Goal: Task Accomplishment & Management: Use online tool/utility

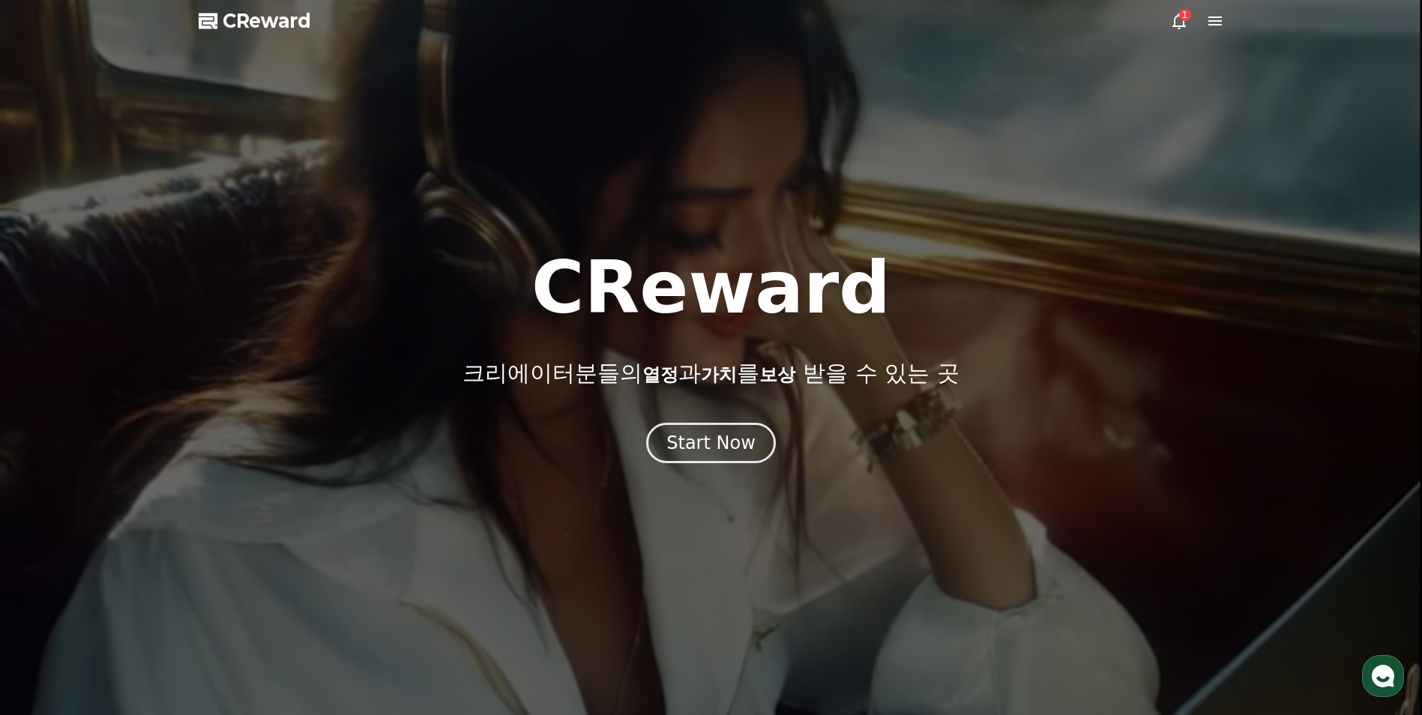
click at [1186, 18] on div "1" at bounding box center [1185, 15] width 12 height 12
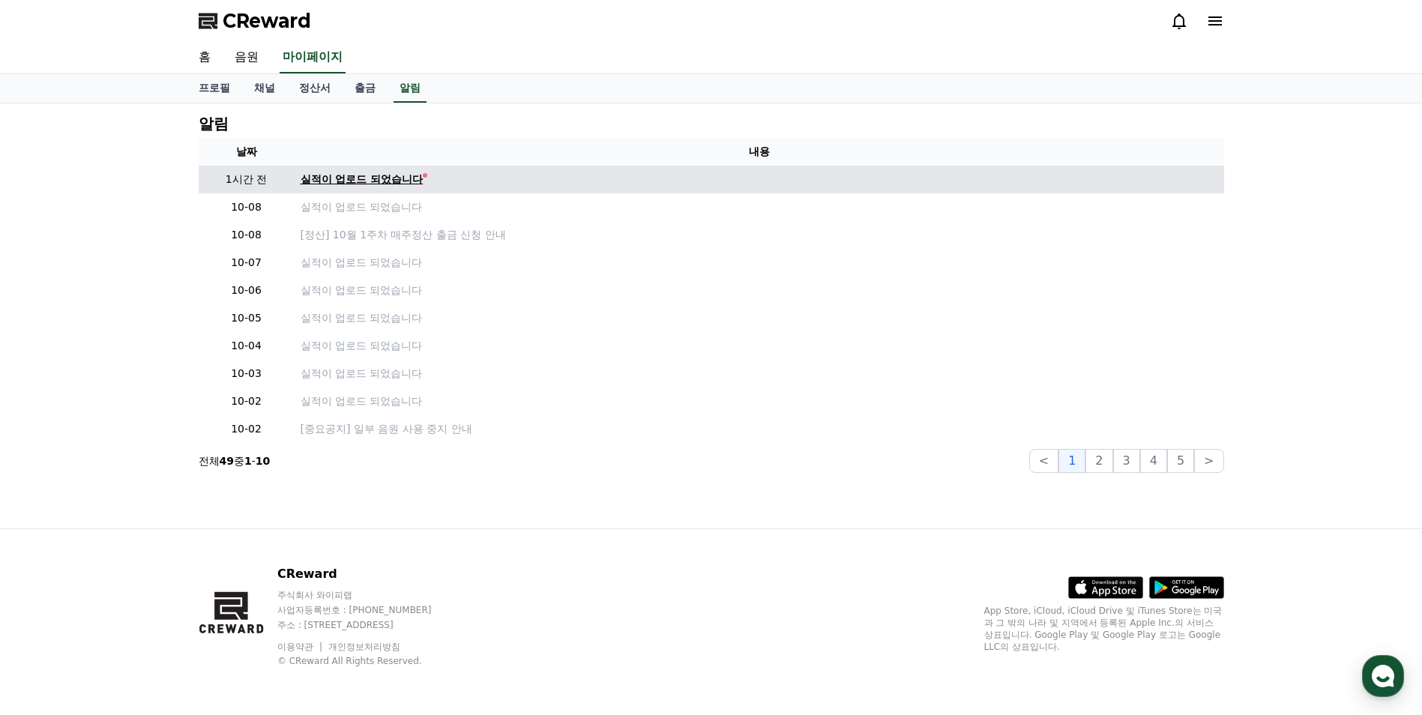
click at [390, 178] on div "실적이 업로드 되었습니다" at bounding box center [362, 180] width 123 height 16
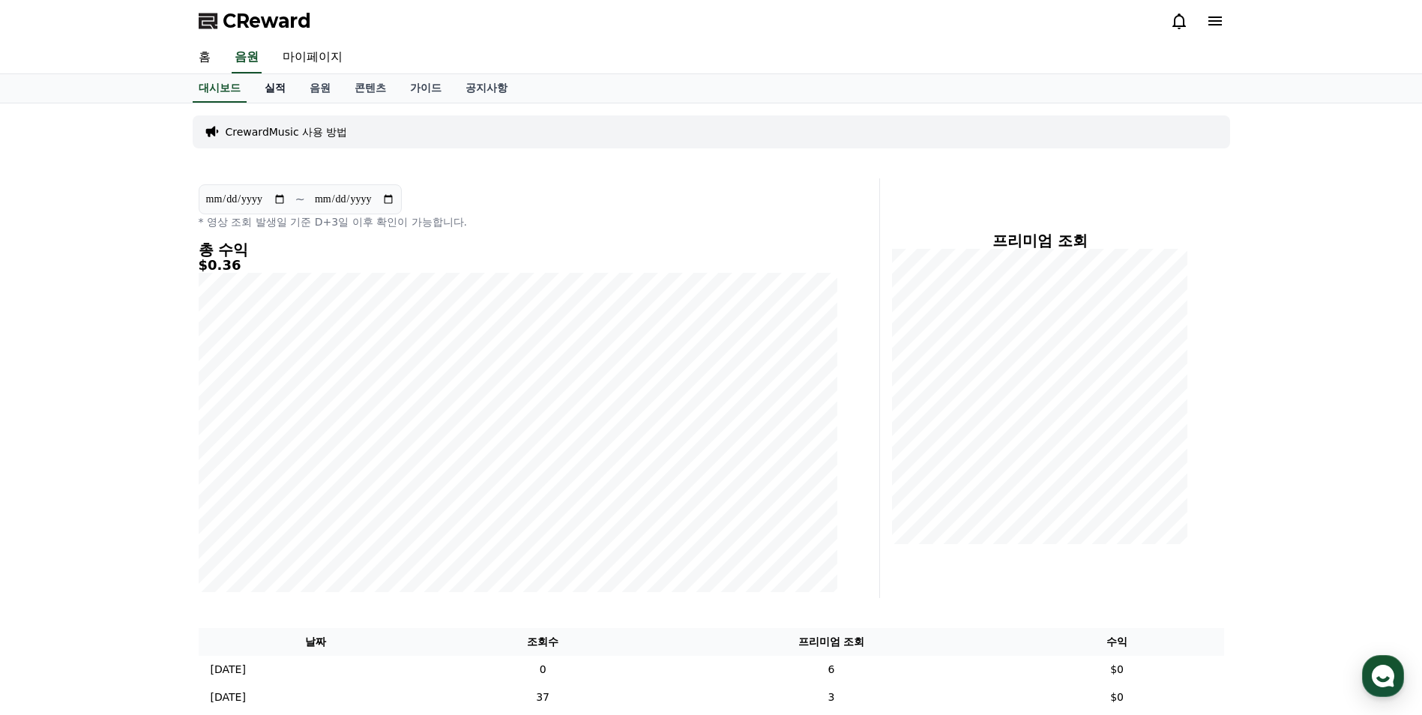
click at [280, 85] on link "실적" at bounding box center [275, 88] width 45 height 28
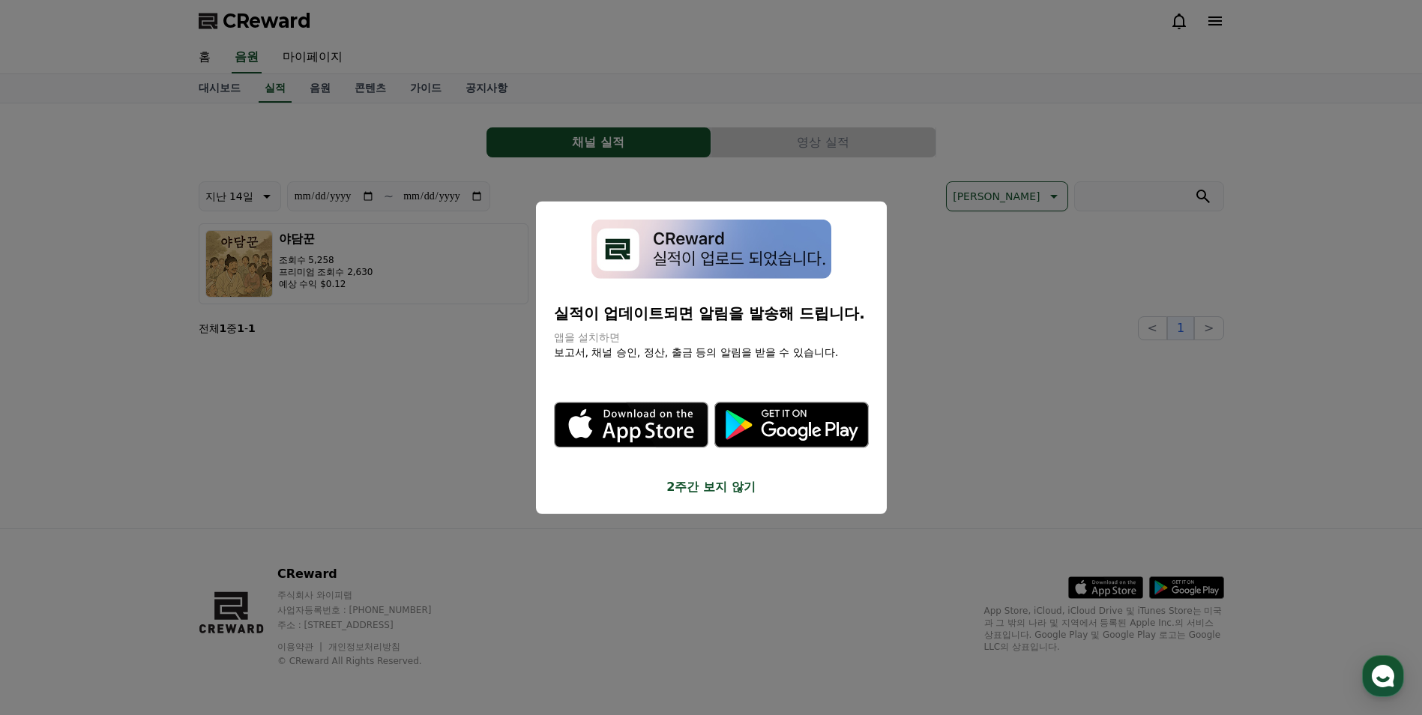
click at [313, 89] on button "close modal" at bounding box center [711, 357] width 1422 height 715
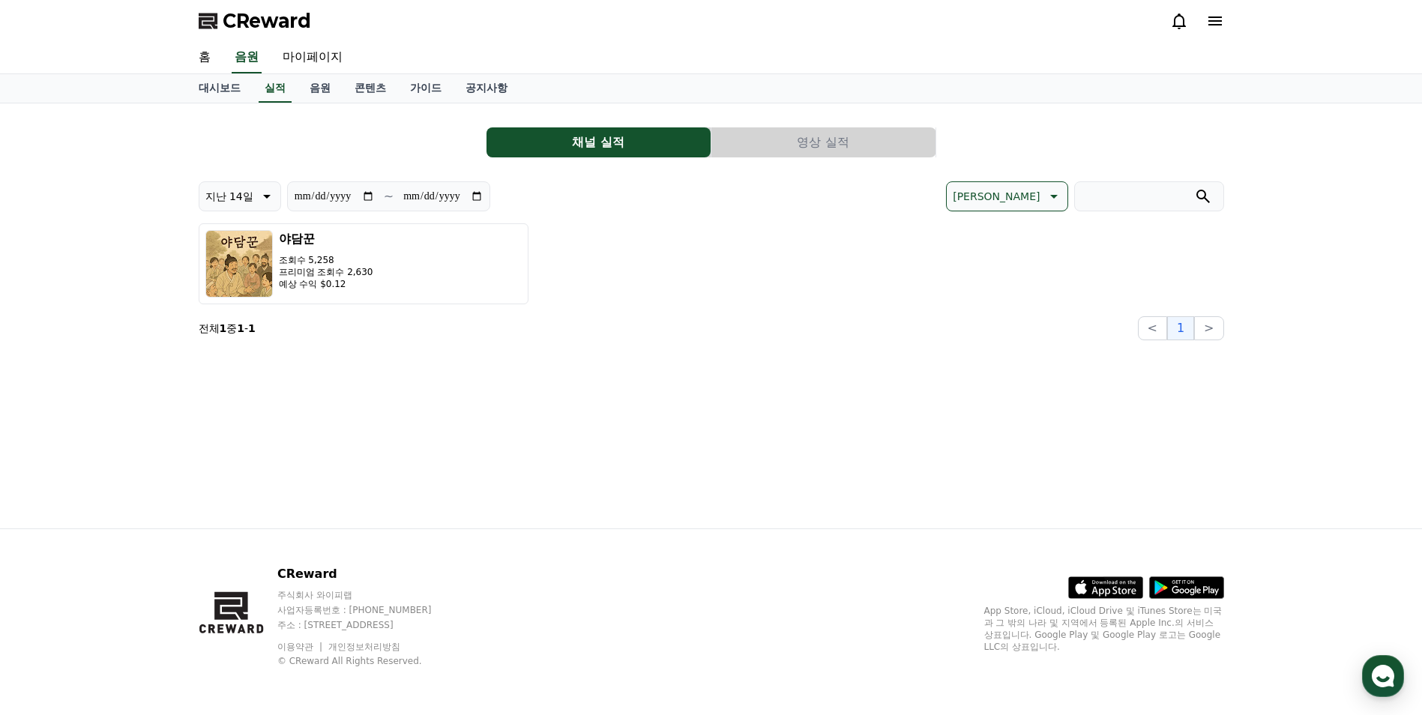
click at [313, 89] on link "음원" at bounding box center [320, 88] width 45 height 28
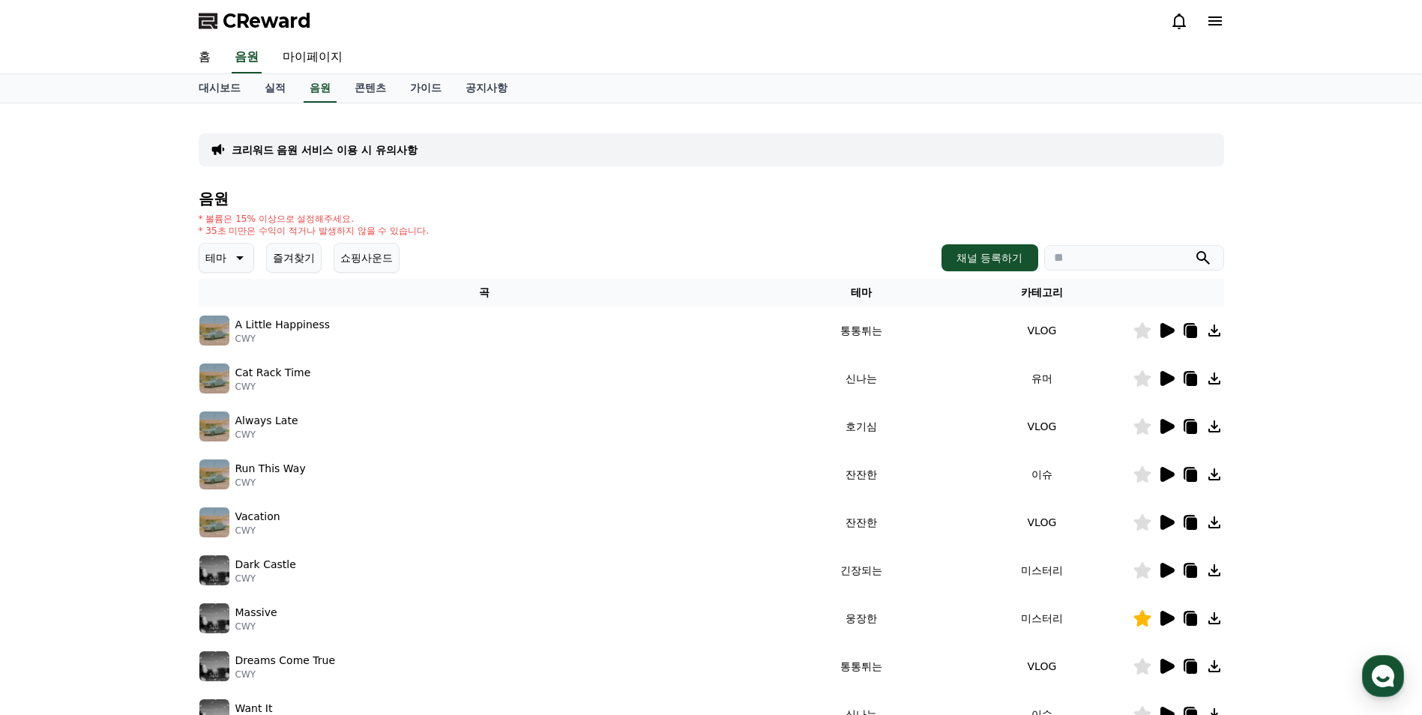
click at [307, 255] on button "즐겨찾기" at bounding box center [293, 258] width 55 height 30
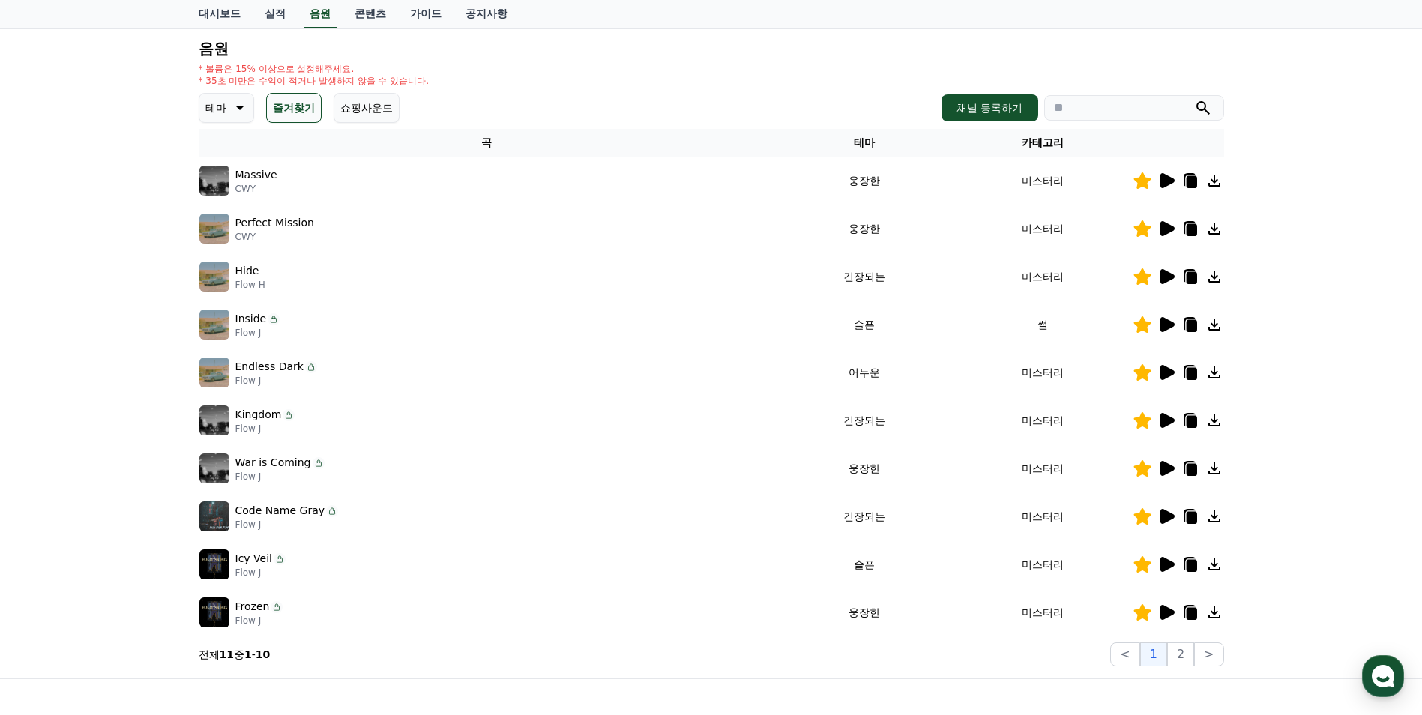
scroll to position [225, 0]
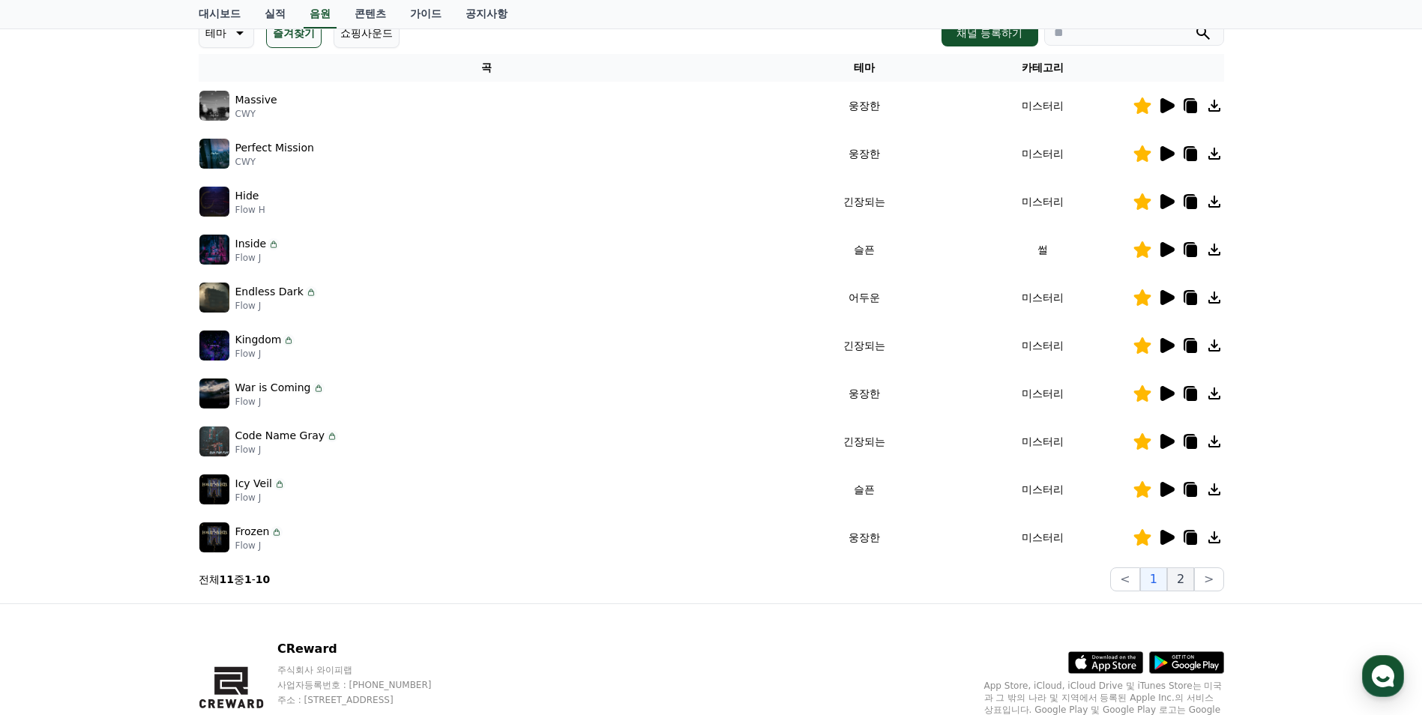
click at [1176, 582] on button "2" at bounding box center [1180, 580] width 27 height 24
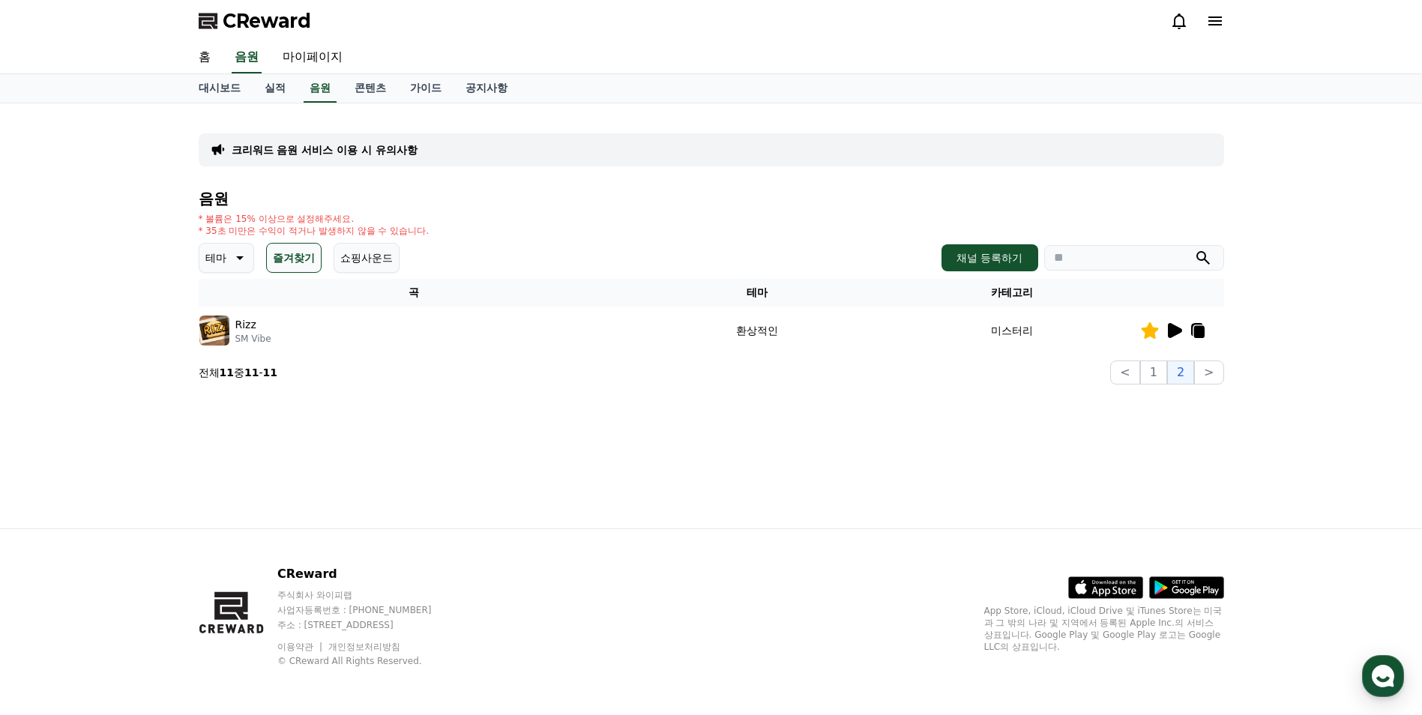
click at [1174, 334] on icon at bounding box center [1175, 330] width 14 height 15
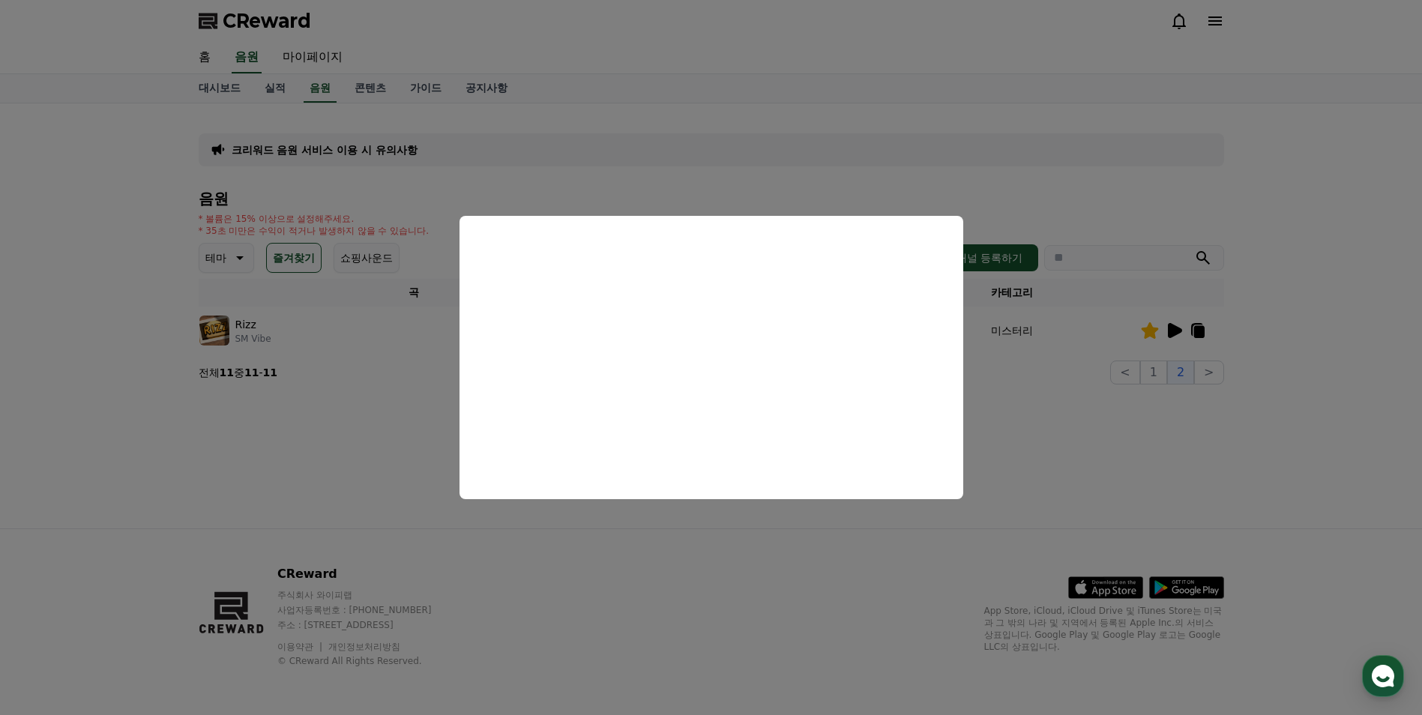
click at [602, 532] on button "close modal" at bounding box center [711, 357] width 1422 height 715
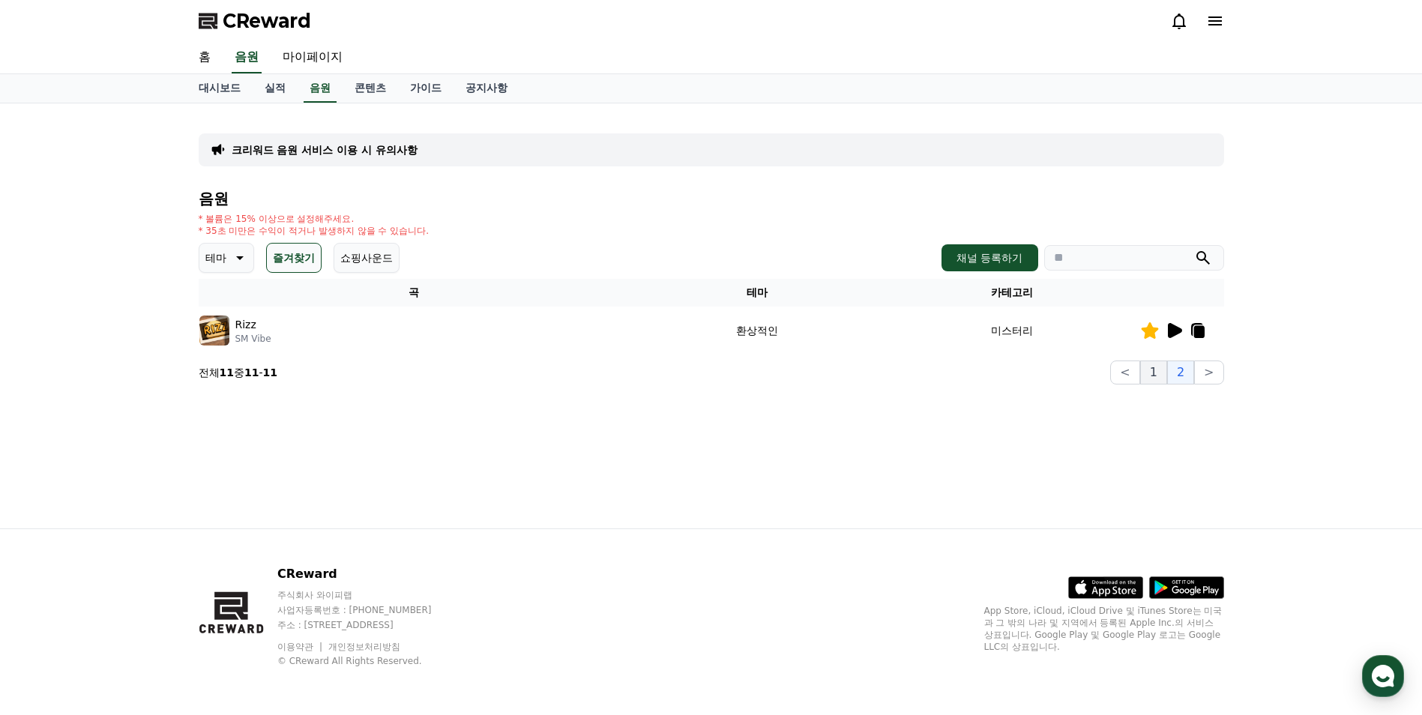
click at [1145, 373] on button "1" at bounding box center [1153, 373] width 27 height 24
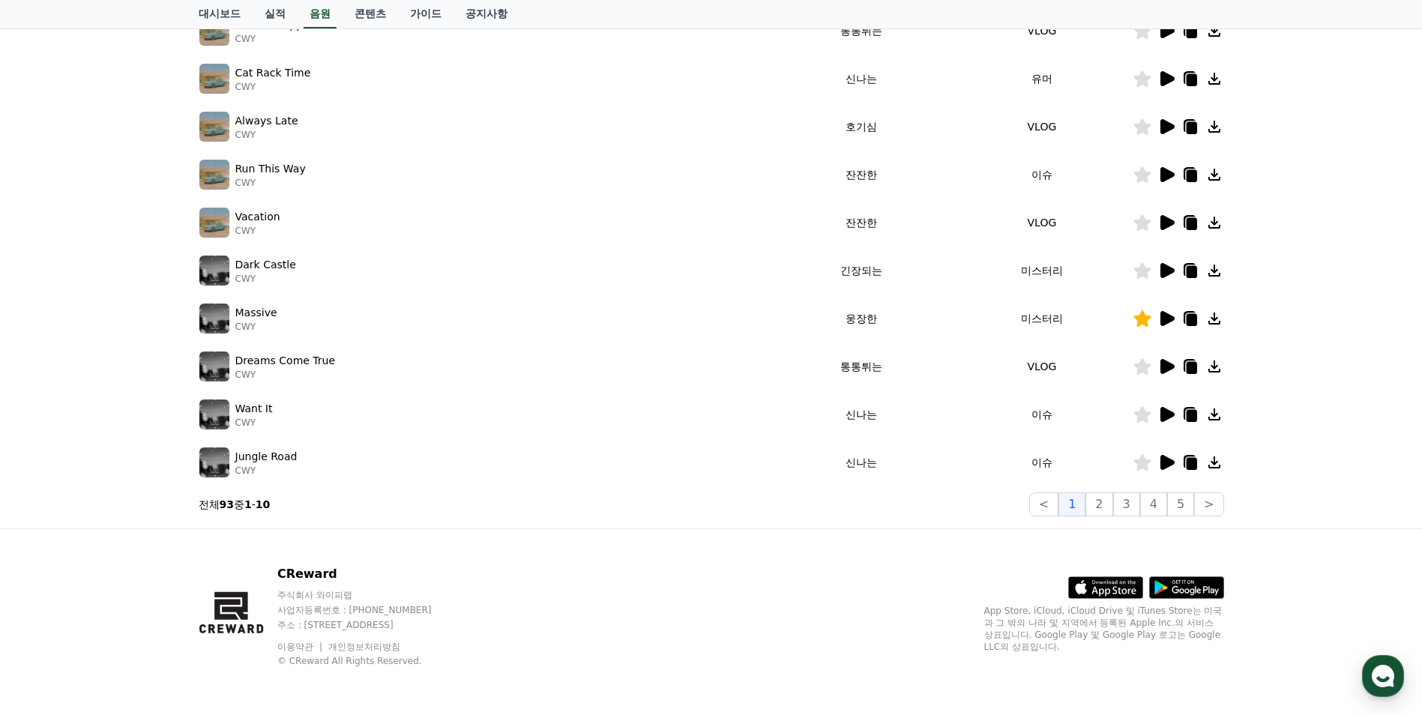
scroll to position [225, 0]
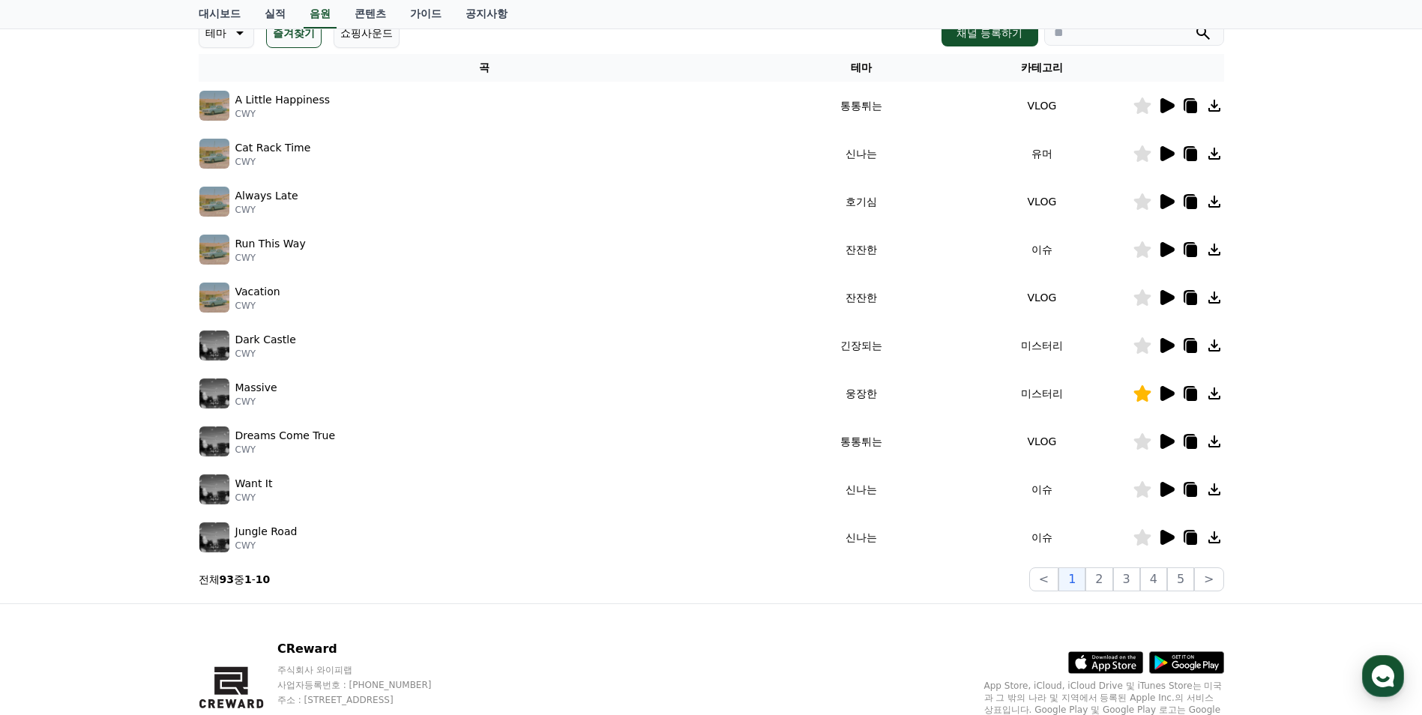
click at [1170, 344] on icon at bounding box center [1168, 345] width 14 height 15
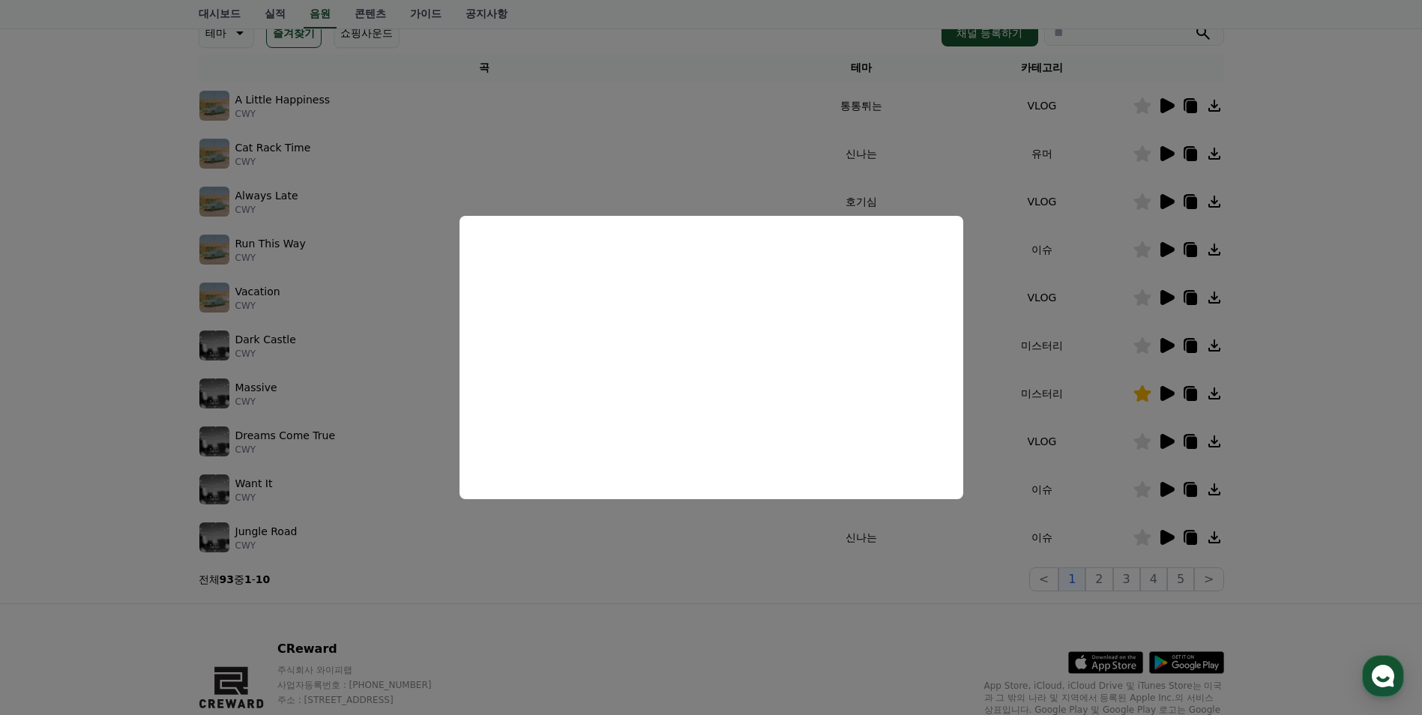
click at [587, 558] on button "close modal" at bounding box center [711, 357] width 1422 height 715
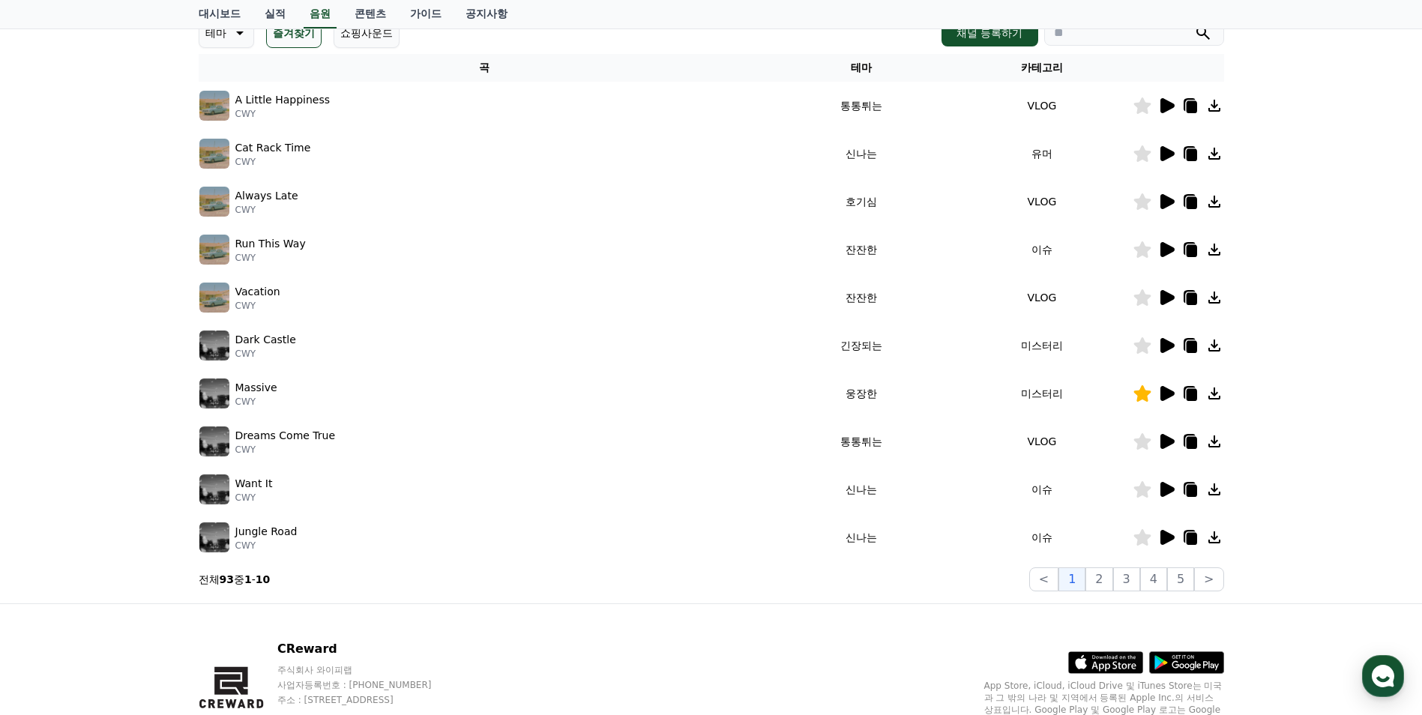
click at [1166, 107] on icon at bounding box center [1168, 105] width 14 height 15
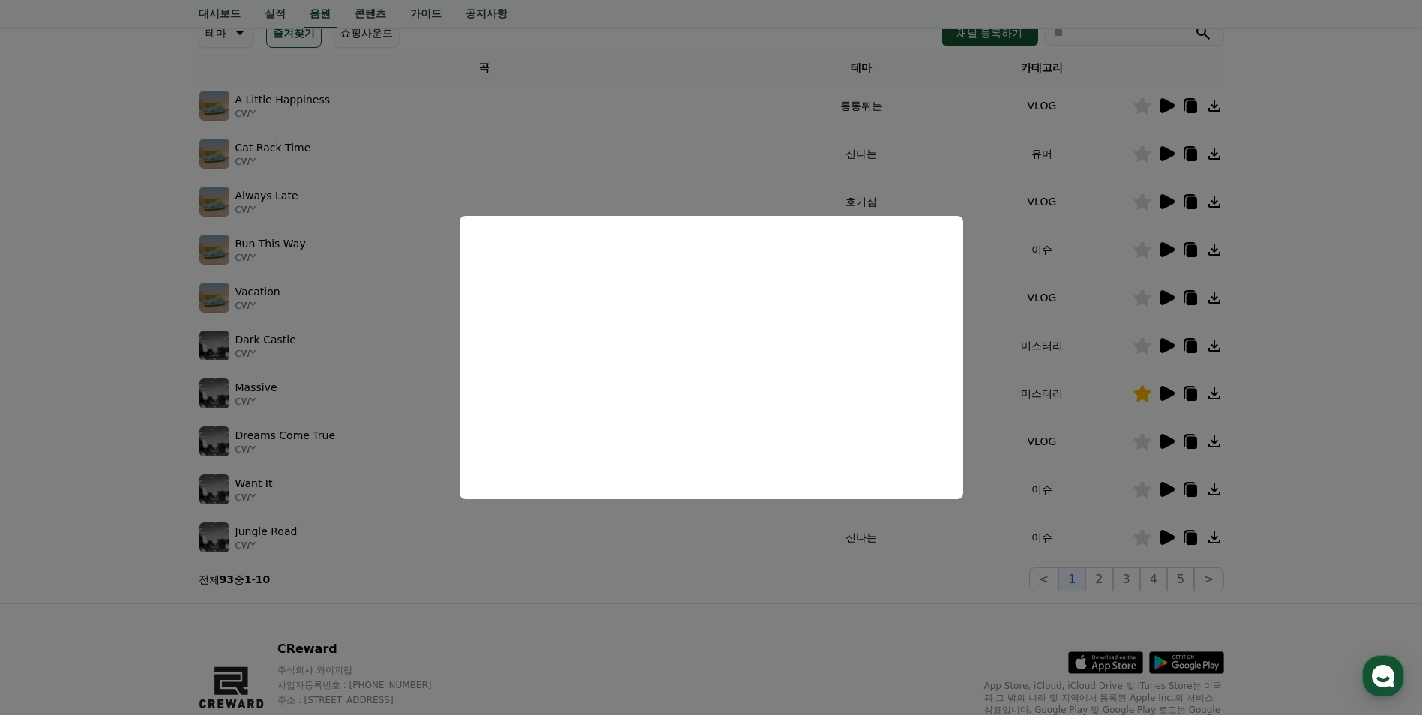
click at [559, 538] on button "close modal" at bounding box center [711, 357] width 1422 height 715
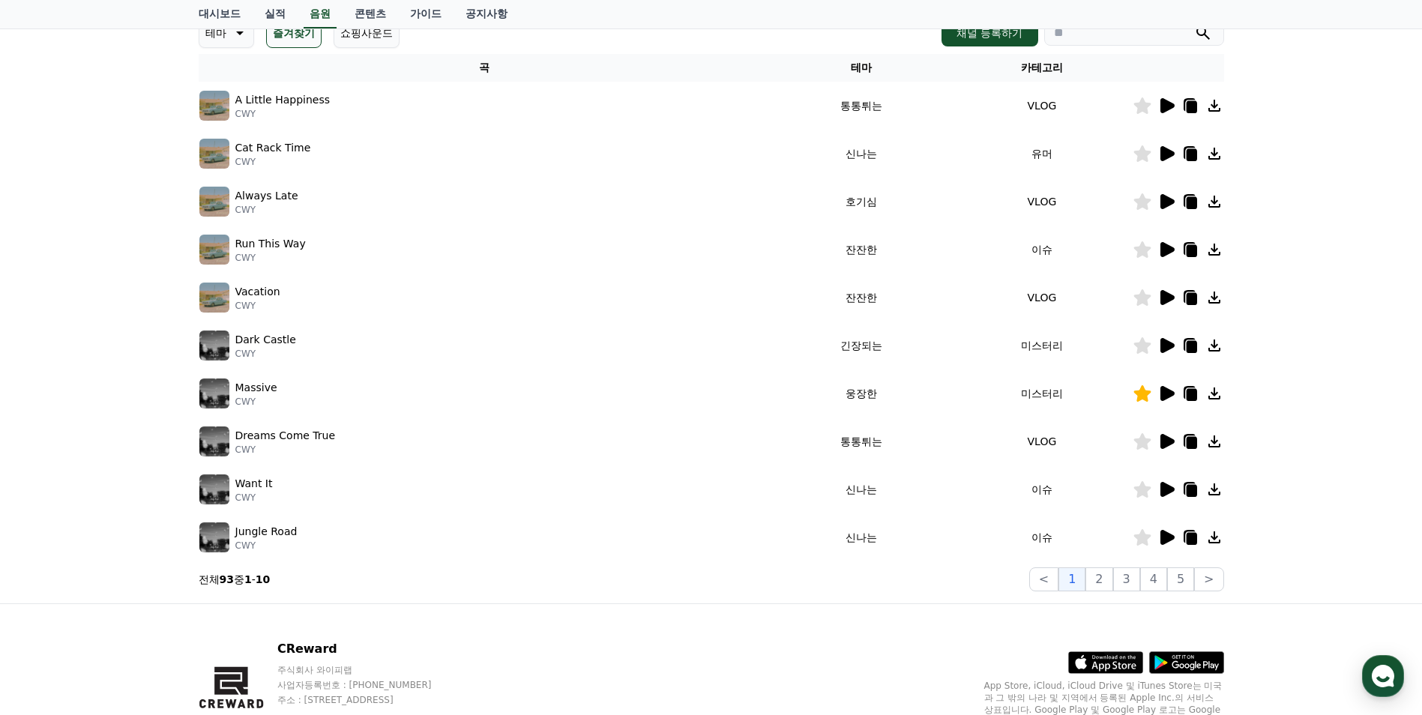
click at [1161, 159] on icon at bounding box center [1168, 153] width 14 height 15
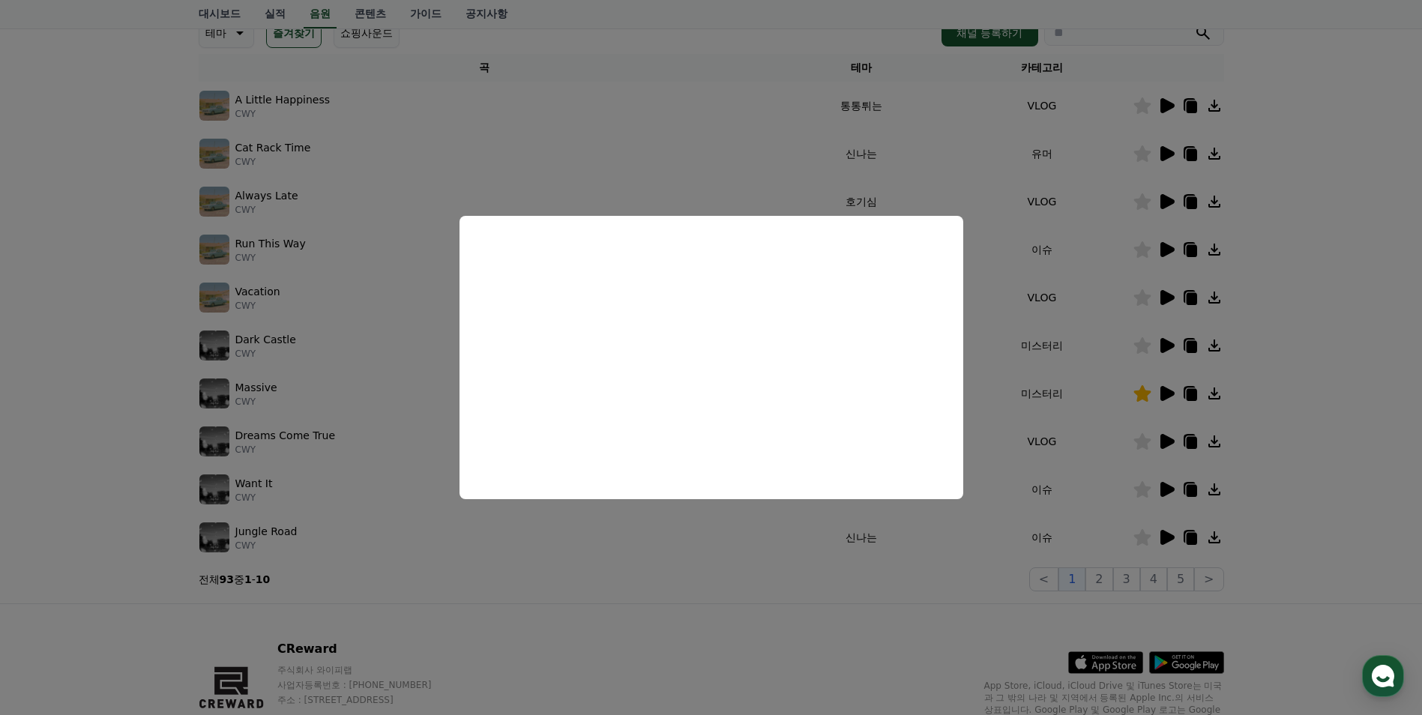
click at [580, 536] on button "close modal" at bounding box center [711, 357] width 1422 height 715
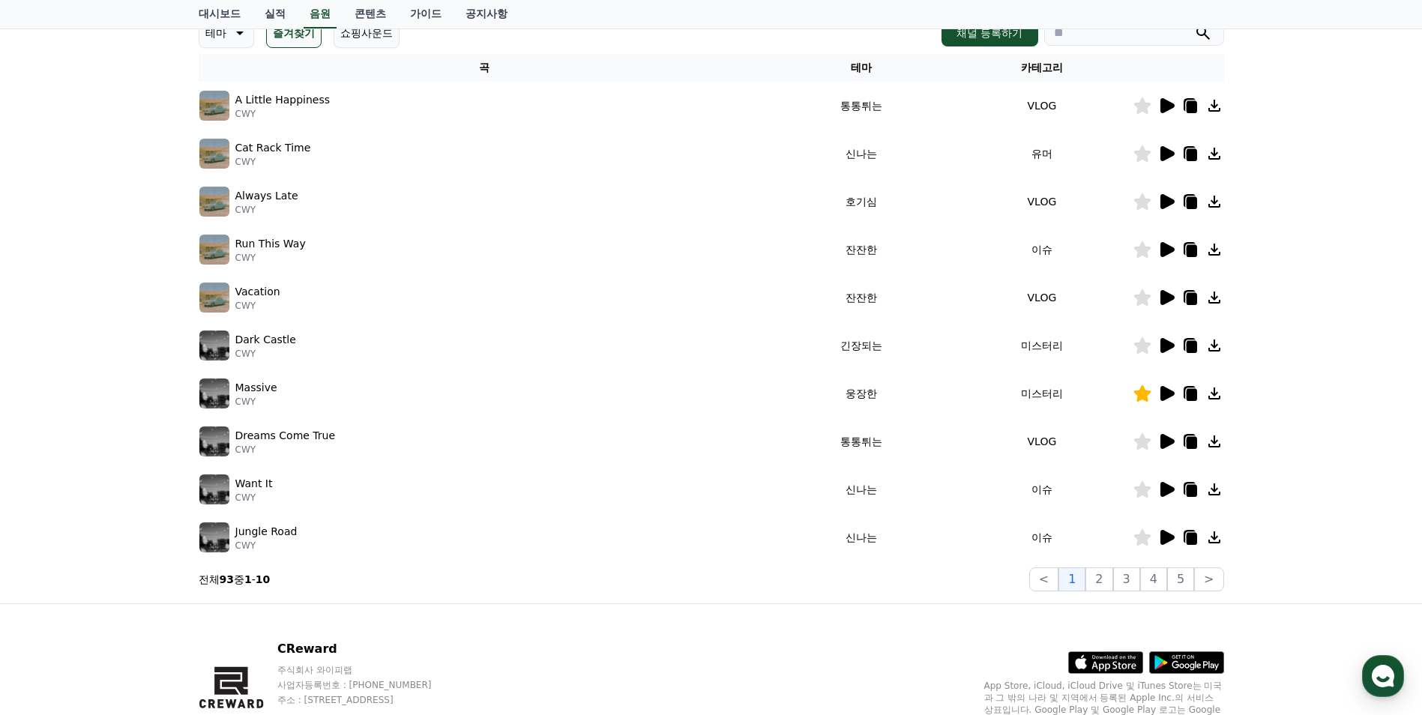
click at [1164, 204] on icon at bounding box center [1168, 201] width 14 height 15
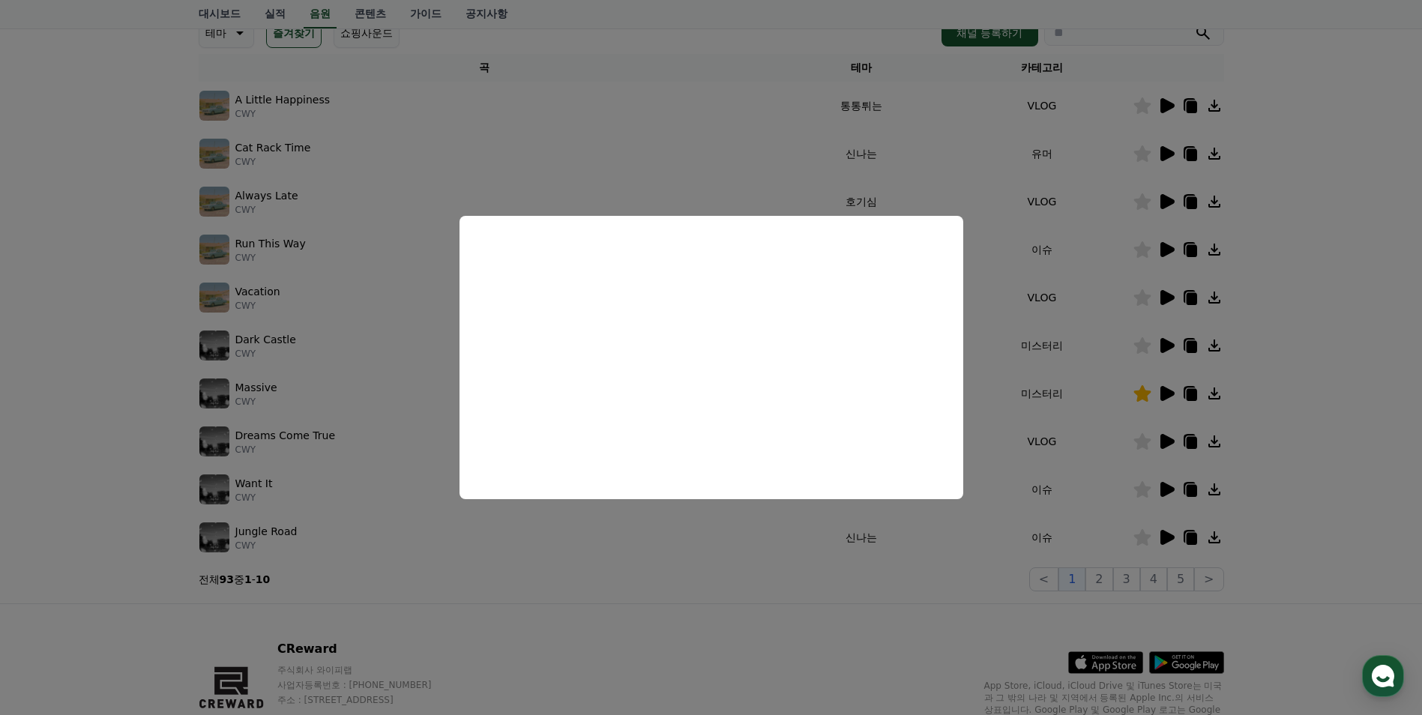
click at [861, 586] on button "close modal" at bounding box center [711, 357] width 1422 height 715
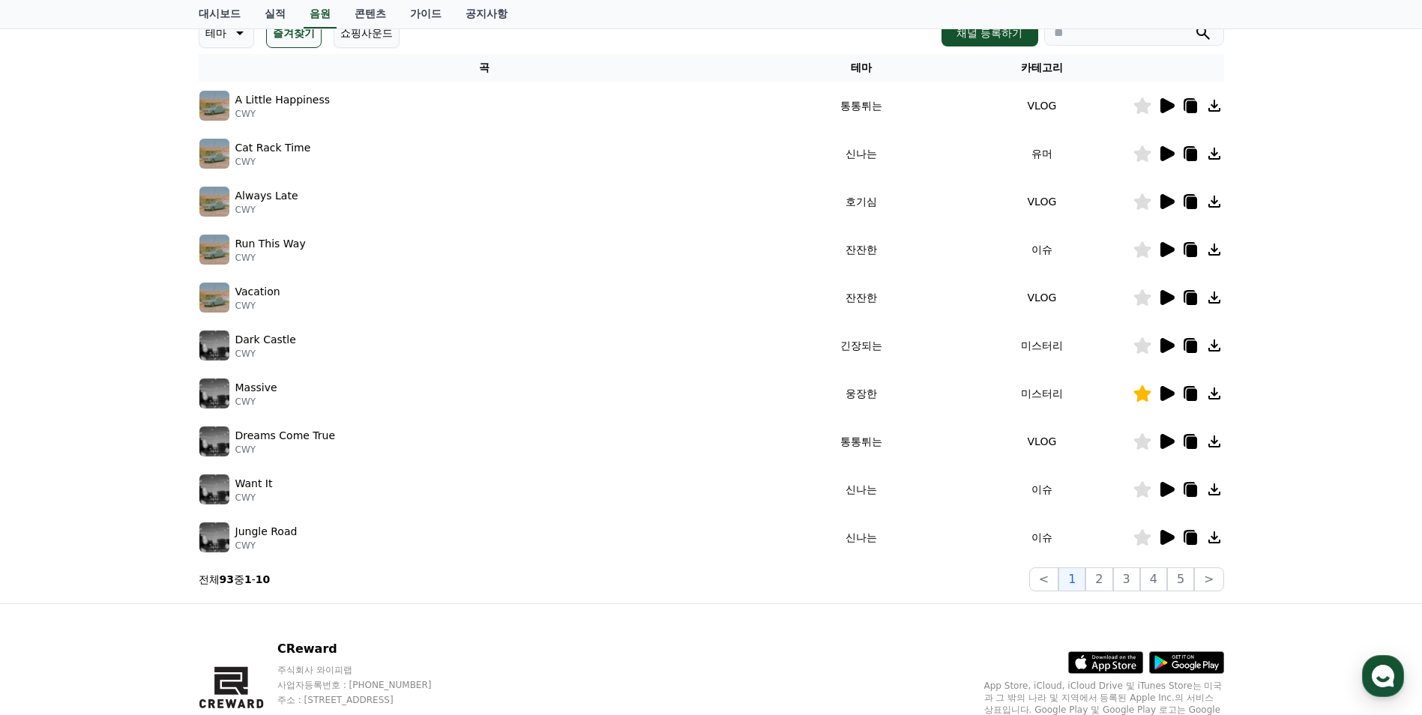
click at [1166, 258] on icon at bounding box center [1167, 250] width 18 height 18
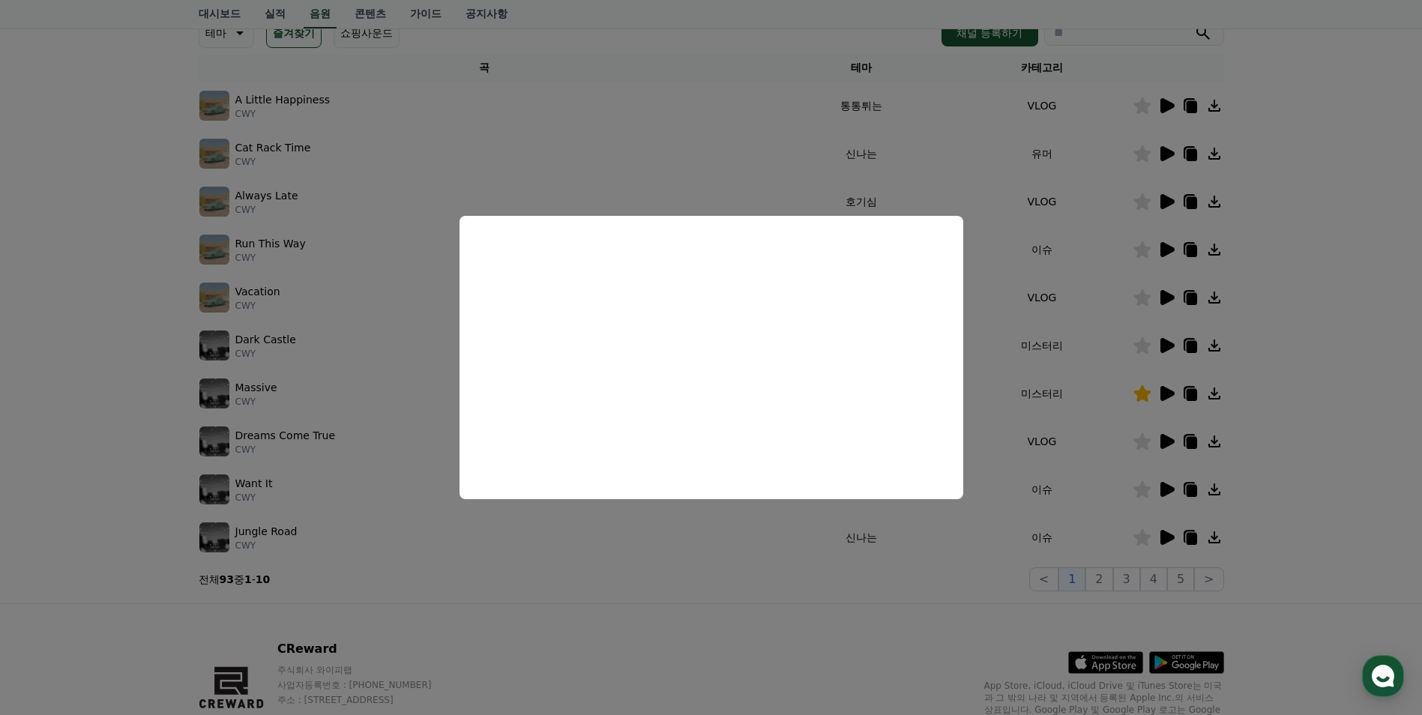
click at [556, 536] on button "close modal" at bounding box center [711, 357] width 1422 height 715
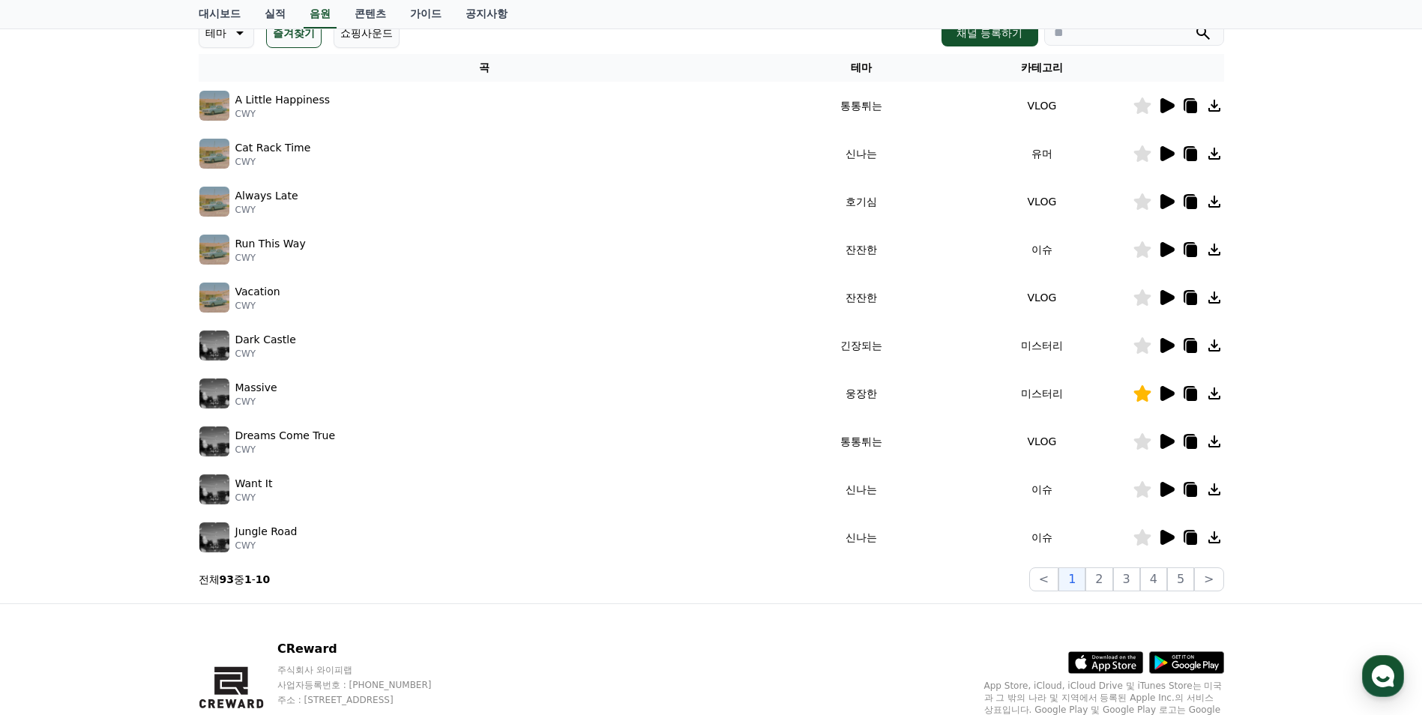
click at [1161, 347] on icon at bounding box center [1168, 345] width 14 height 15
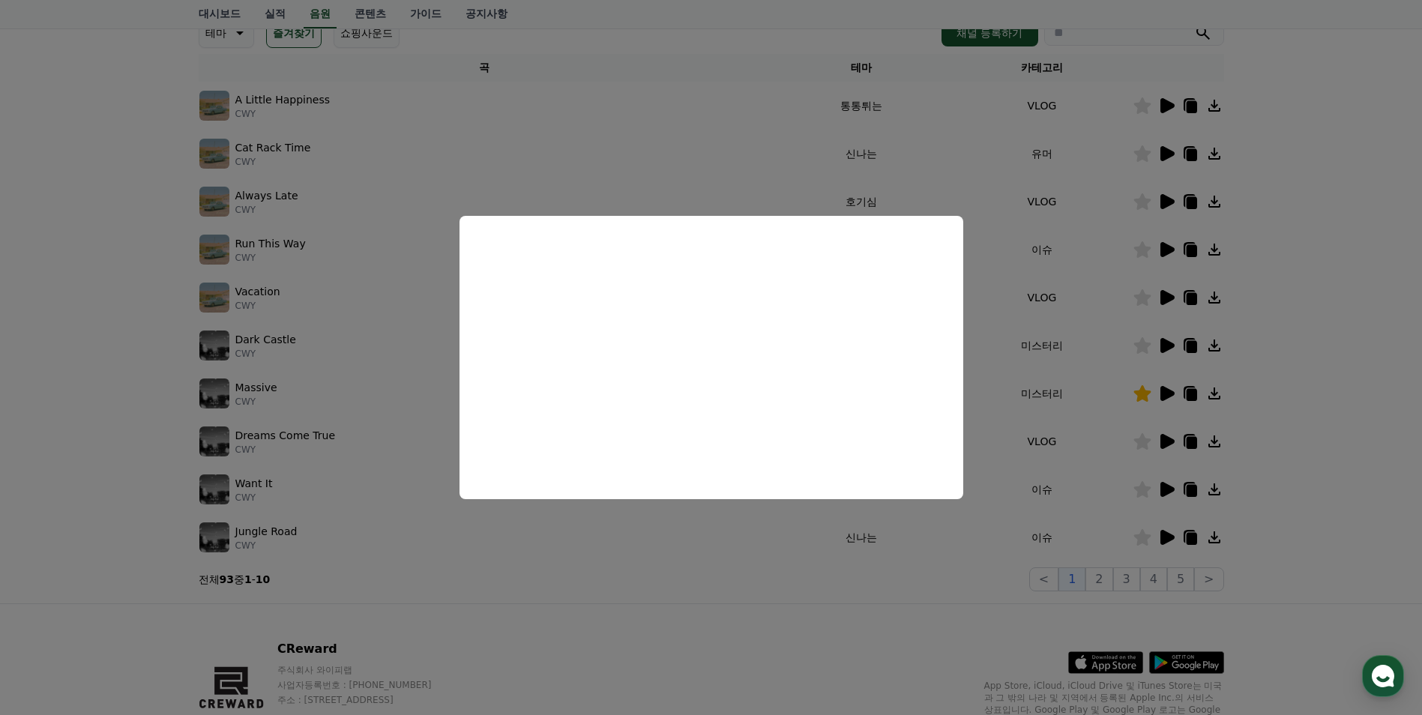
click at [726, 558] on button "close modal" at bounding box center [711, 357] width 1422 height 715
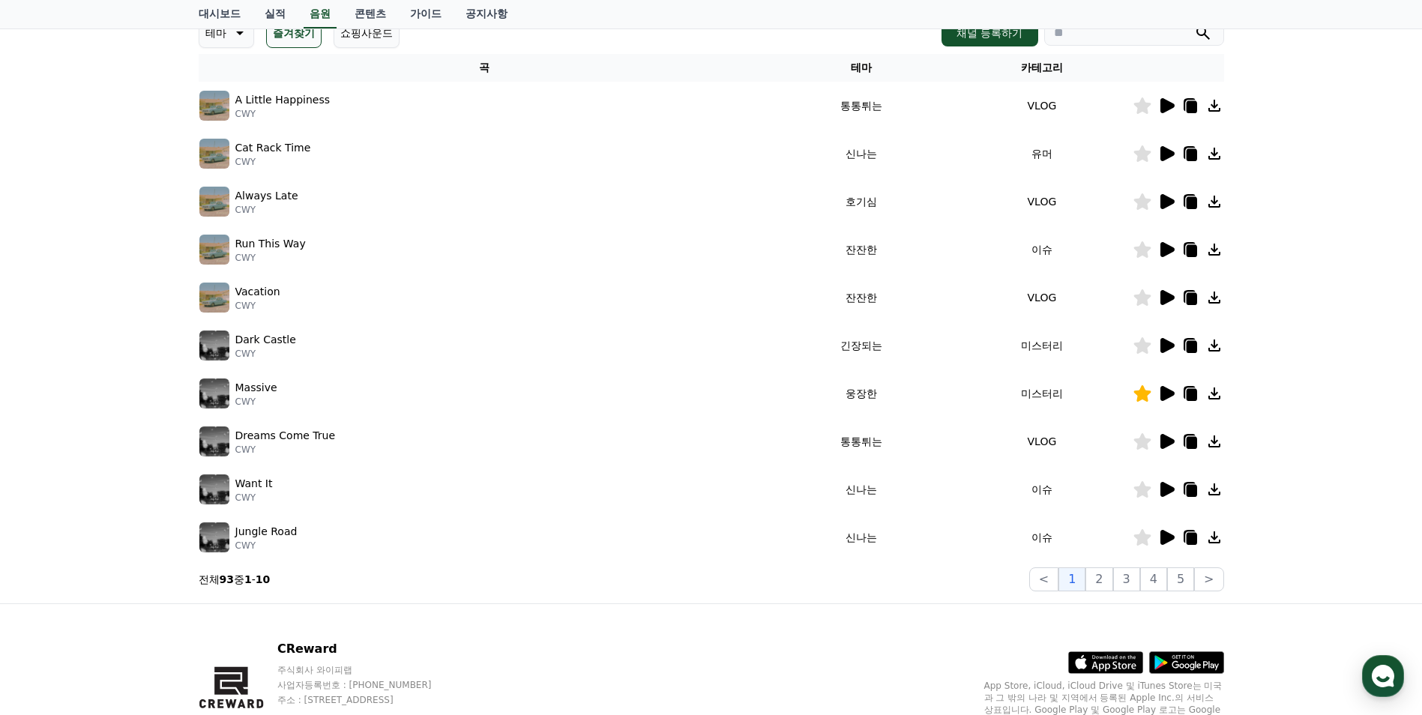
click at [1168, 346] on icon at bounding box center [1168, 345] width 14 height 15
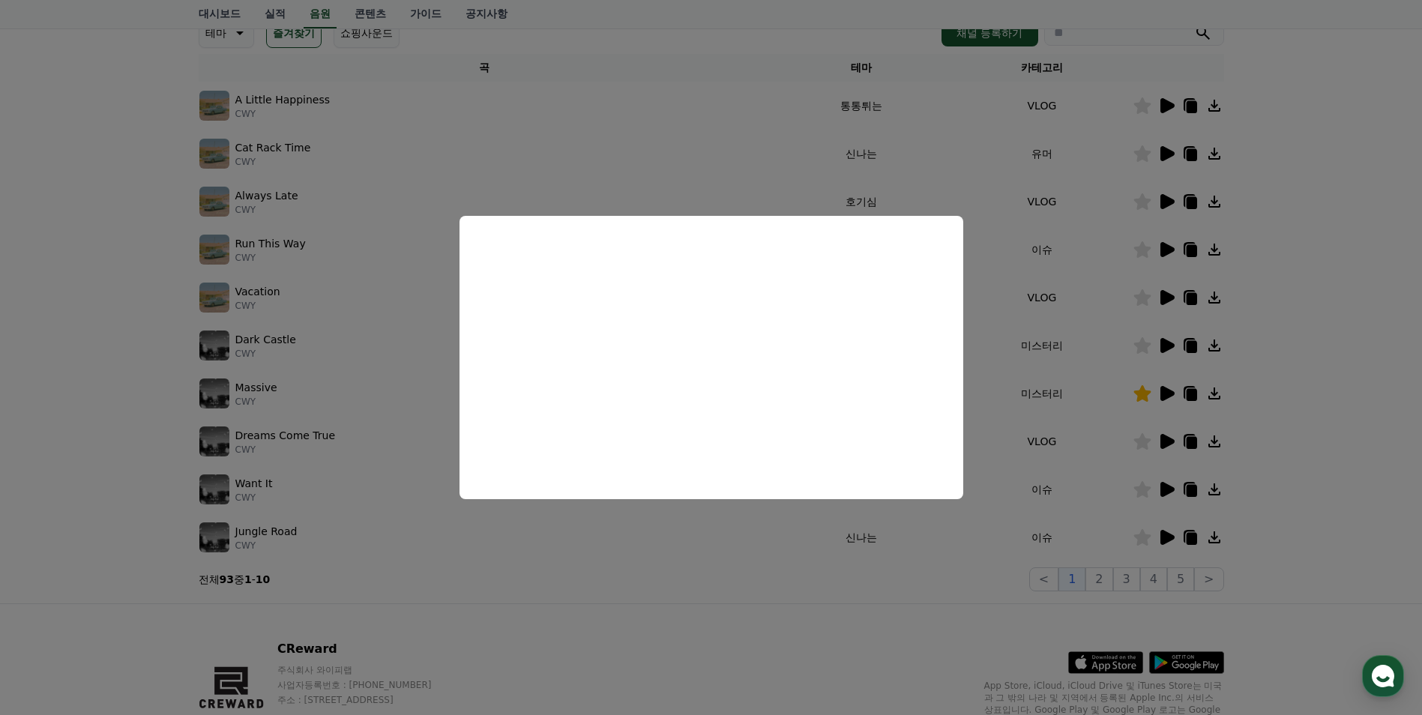
click at [520, 511] on button "close modal" at bounding box center [711, 357] width 1422 height 715
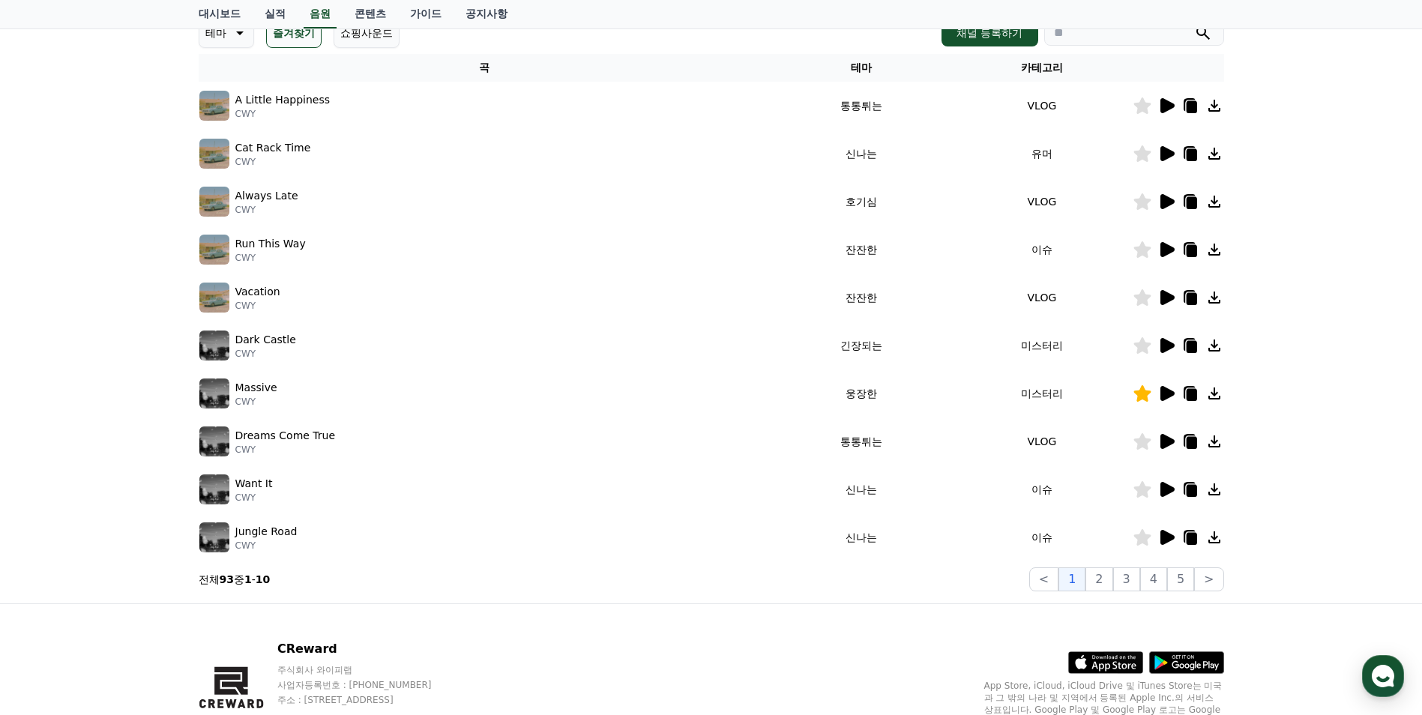
click at [1215, 349] on icon at bounding box center [1215, 346] width 18 height 18
click at [607, 453] on div "Dreams Come True CWY" at bounding box center [484, 442] width 571 height 30
click at [1171, 442] on icon at bounding box center [1168, 441] width 14 height 15
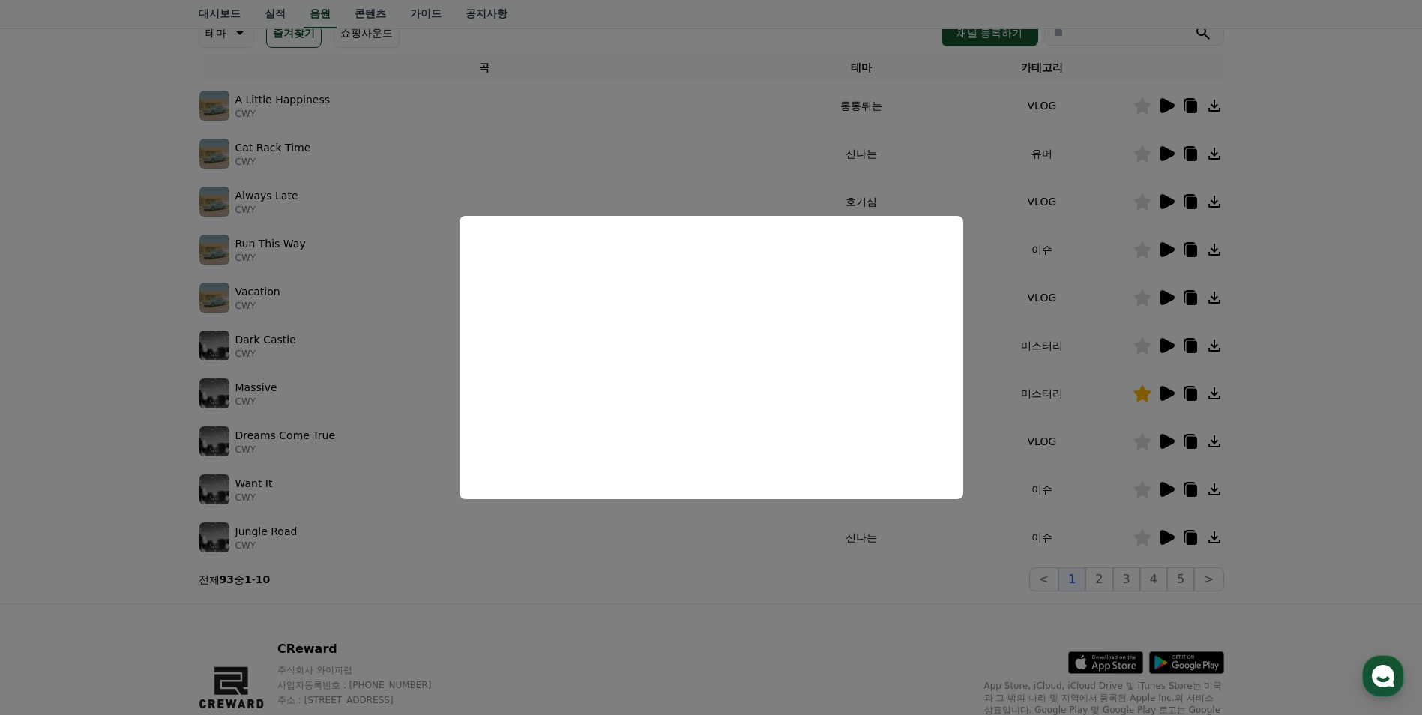
click at [1005, 298] on button "close modal" at bounding box center [711, 357] width 1422 height 715
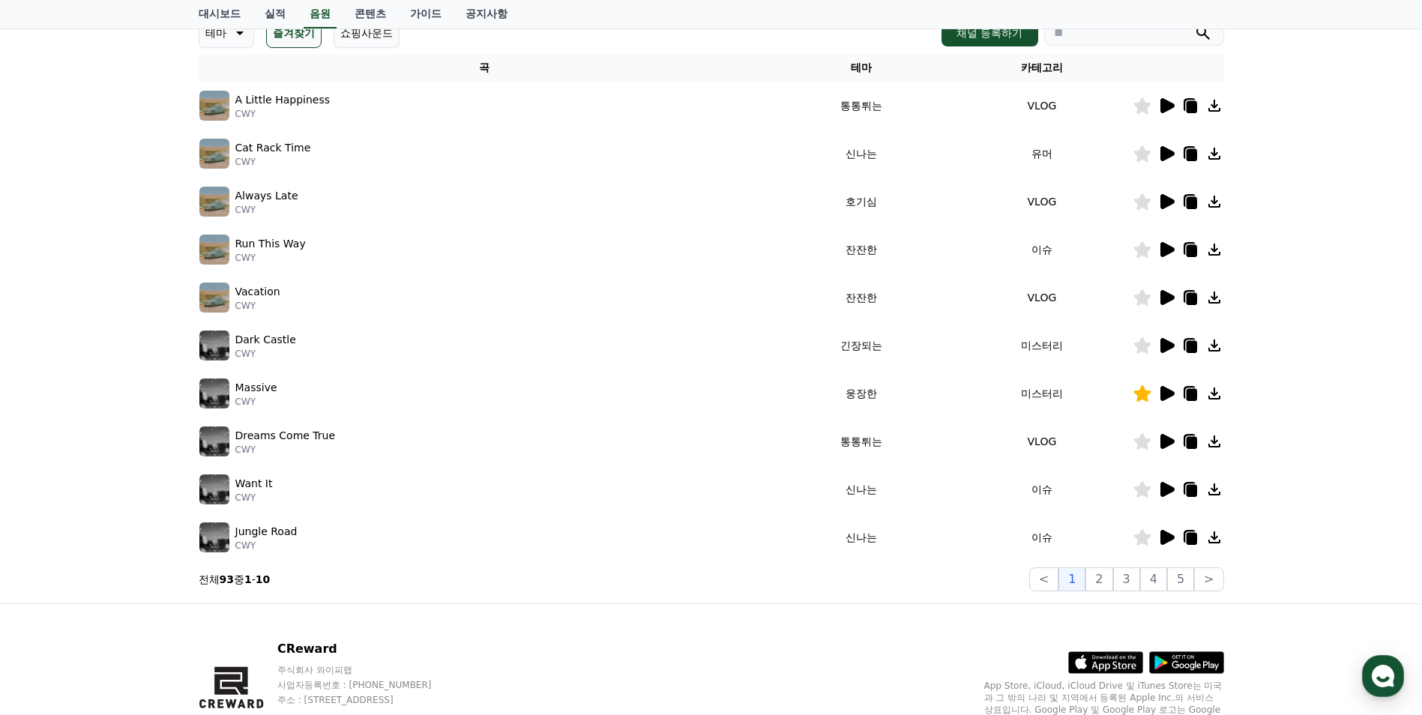
click at [1162, 486] on icon at bounding box center [1168, 489] width 14 height 15
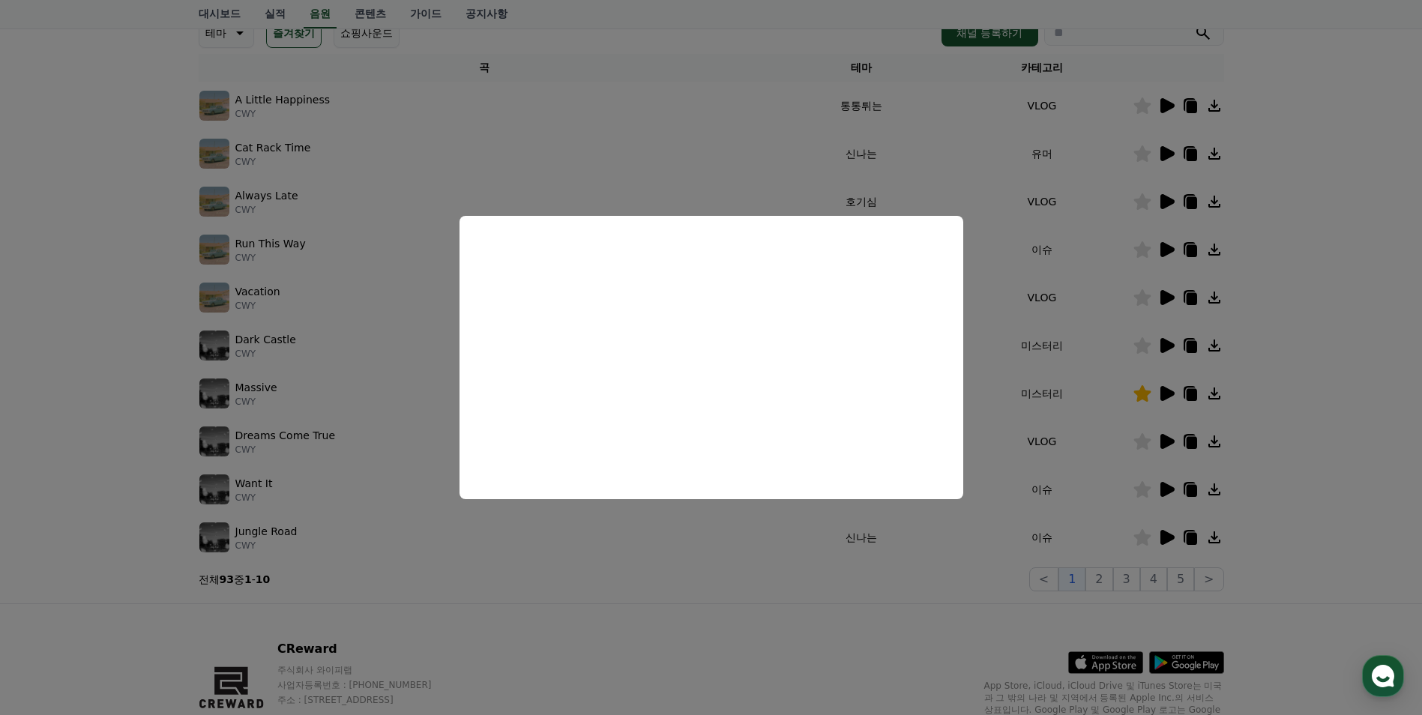
click at [810, 535] on button "close modal" at bounding box center [711, 357] width 1422 height 715
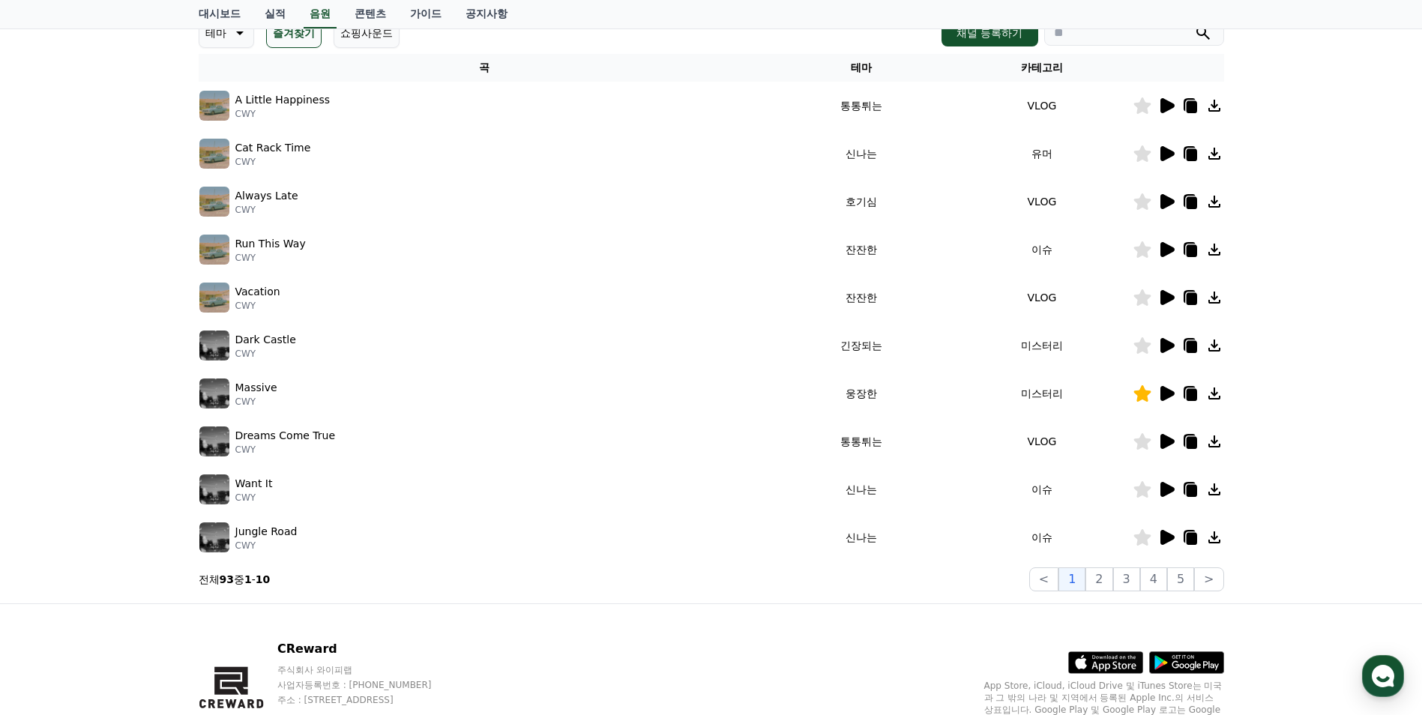
click at [1171, 546] on icon at bounding box center [1167, 538] width 18 height 18
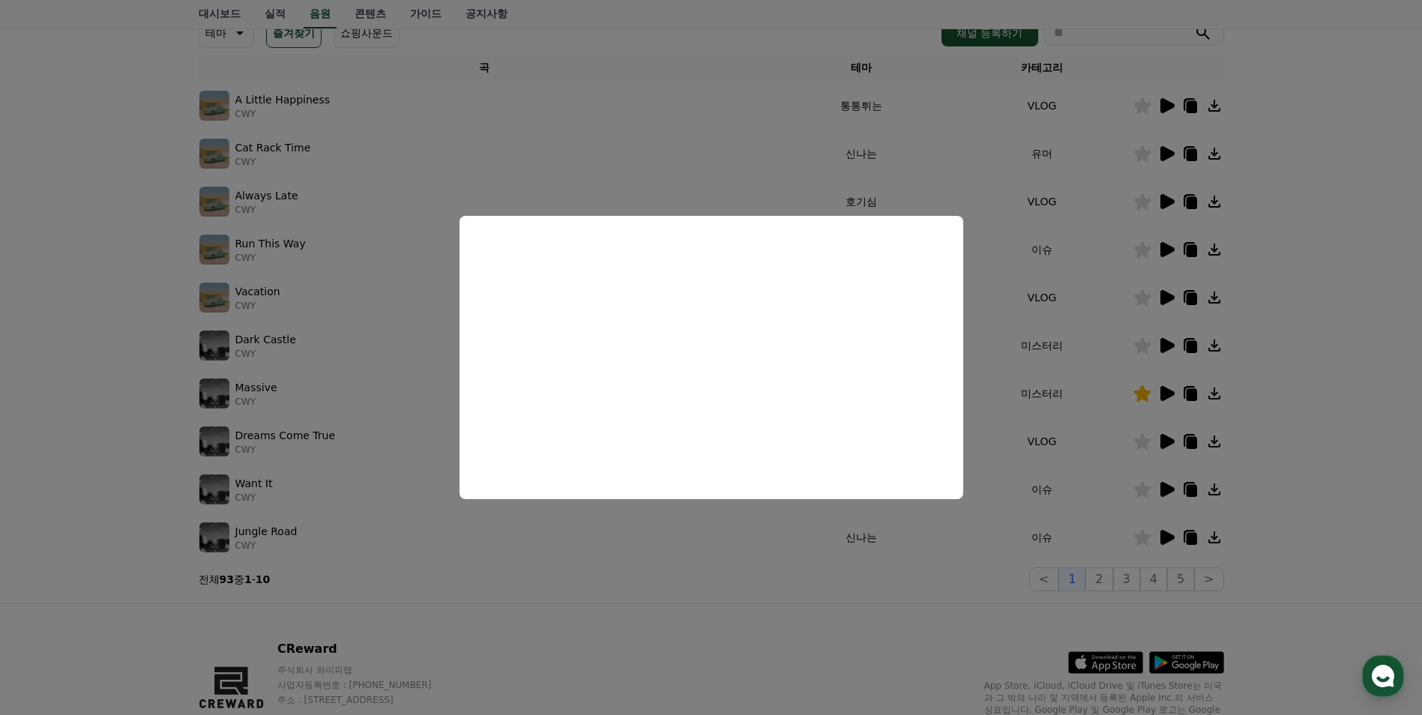
click at [578, 547] on button "close modal" at bounding box center [711, 357] width 1422 height 715
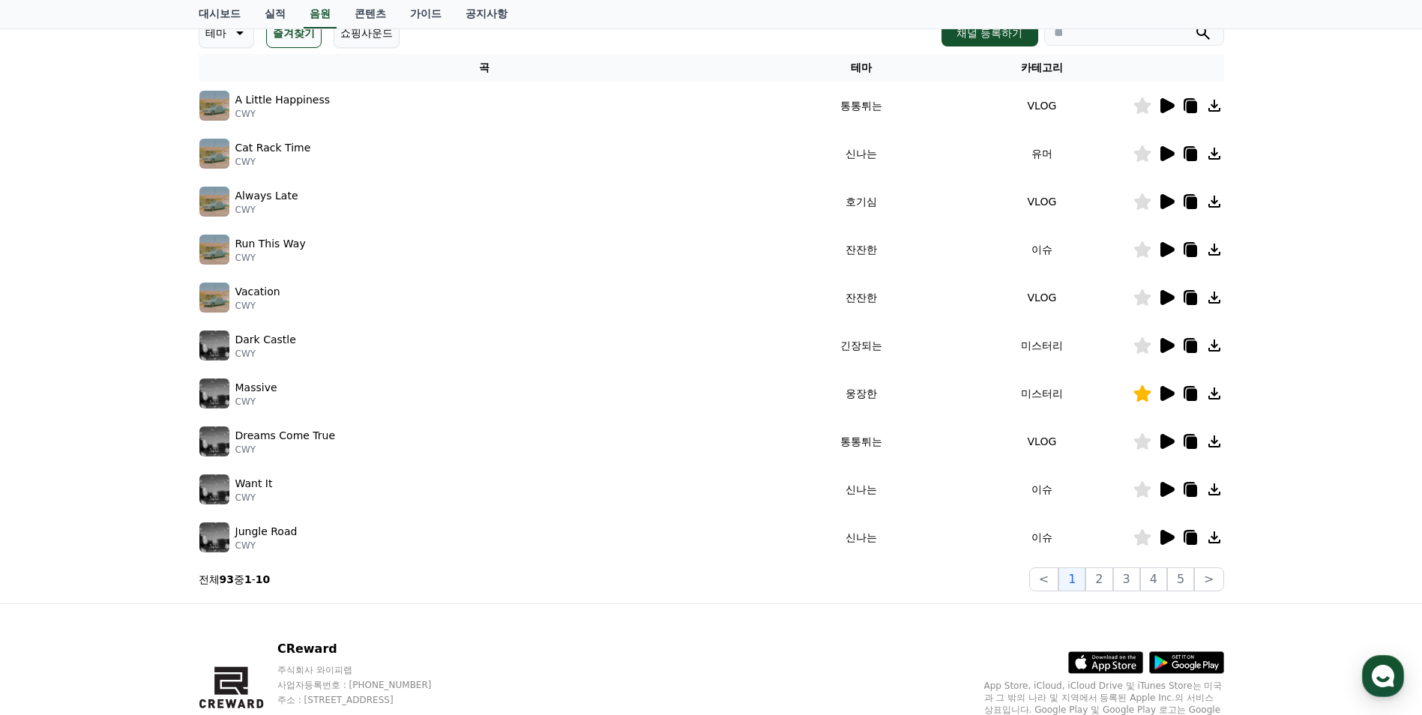
click at [217, 37] on p "테마" at bounding box center [215, 32] width 21 height 21
click at [232, 166] on button "긴장되는" at bounding box center [228, 156] width 54 height 33
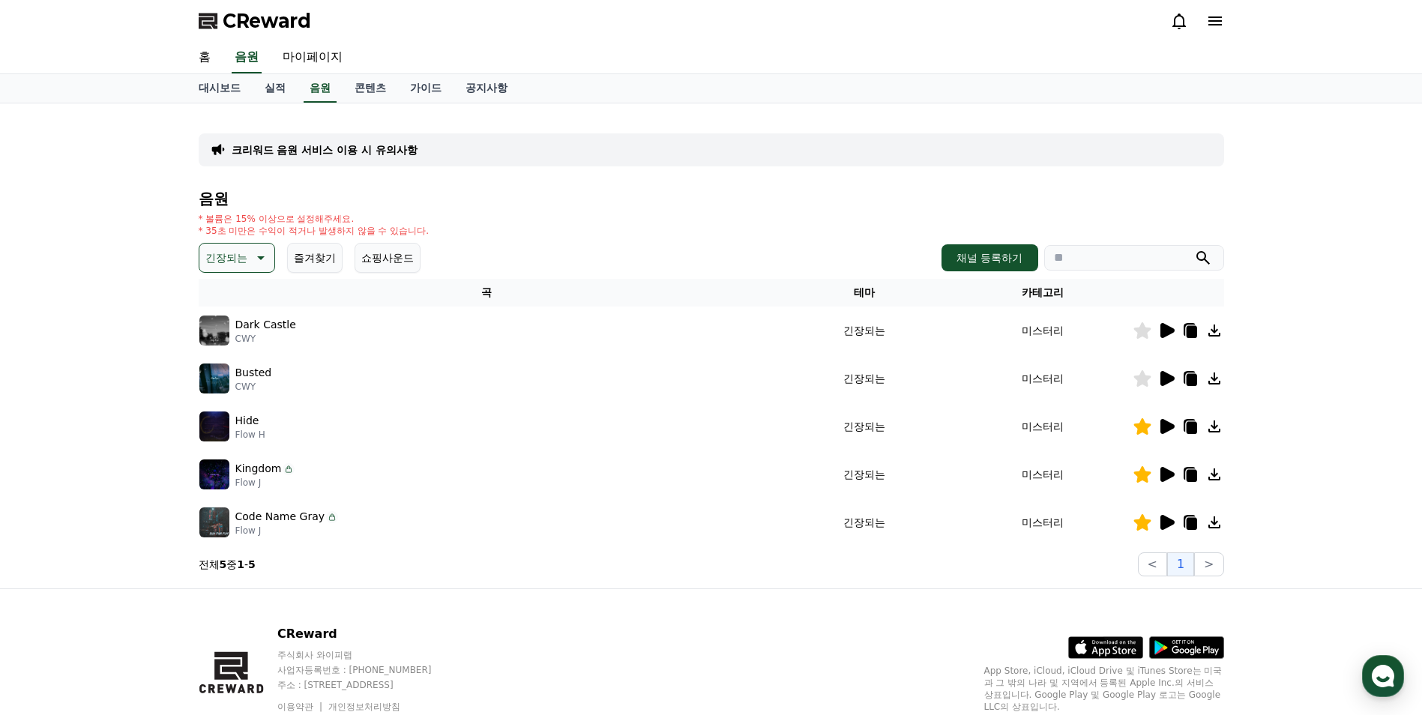
click at [1162, 334] on icon at bounding box center [1168, 330] width 14 height 15
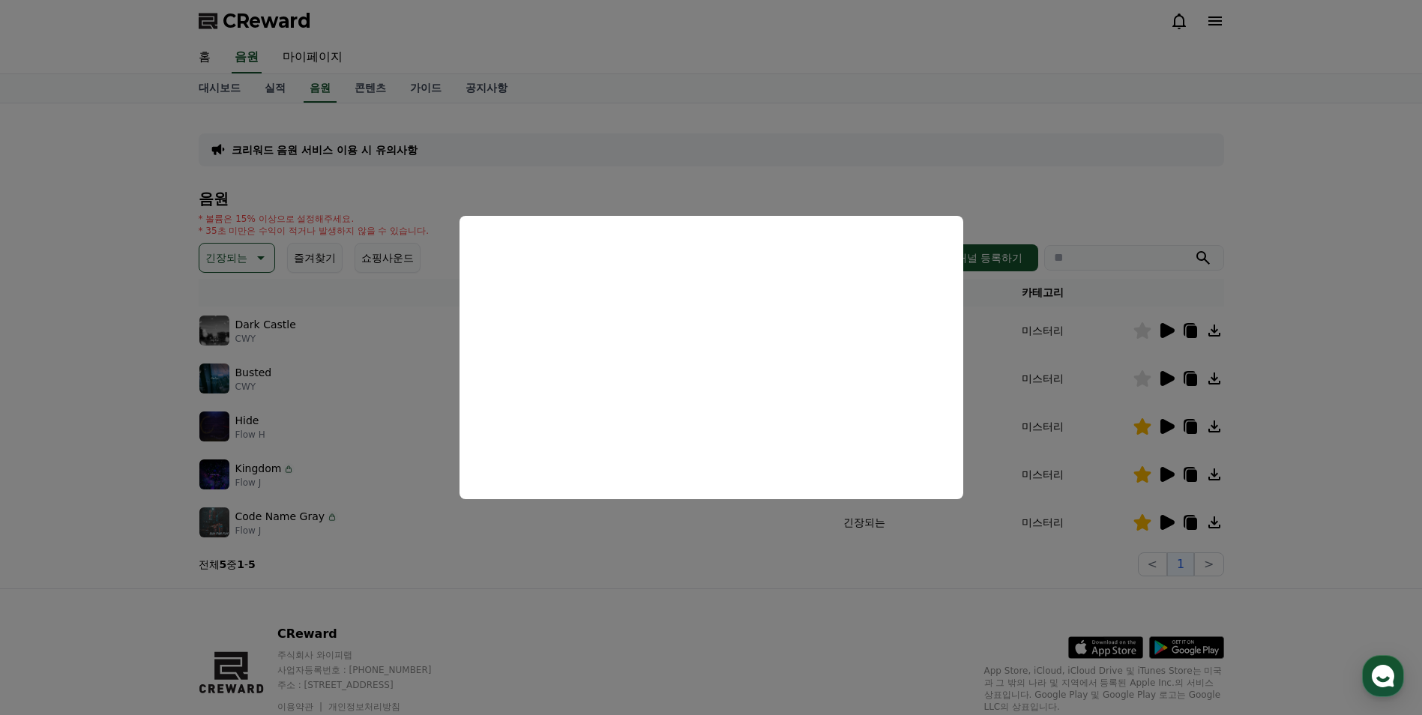
click at [623, 534] on button "close modal" at bounding box center [711, 357] width 1422 height 715
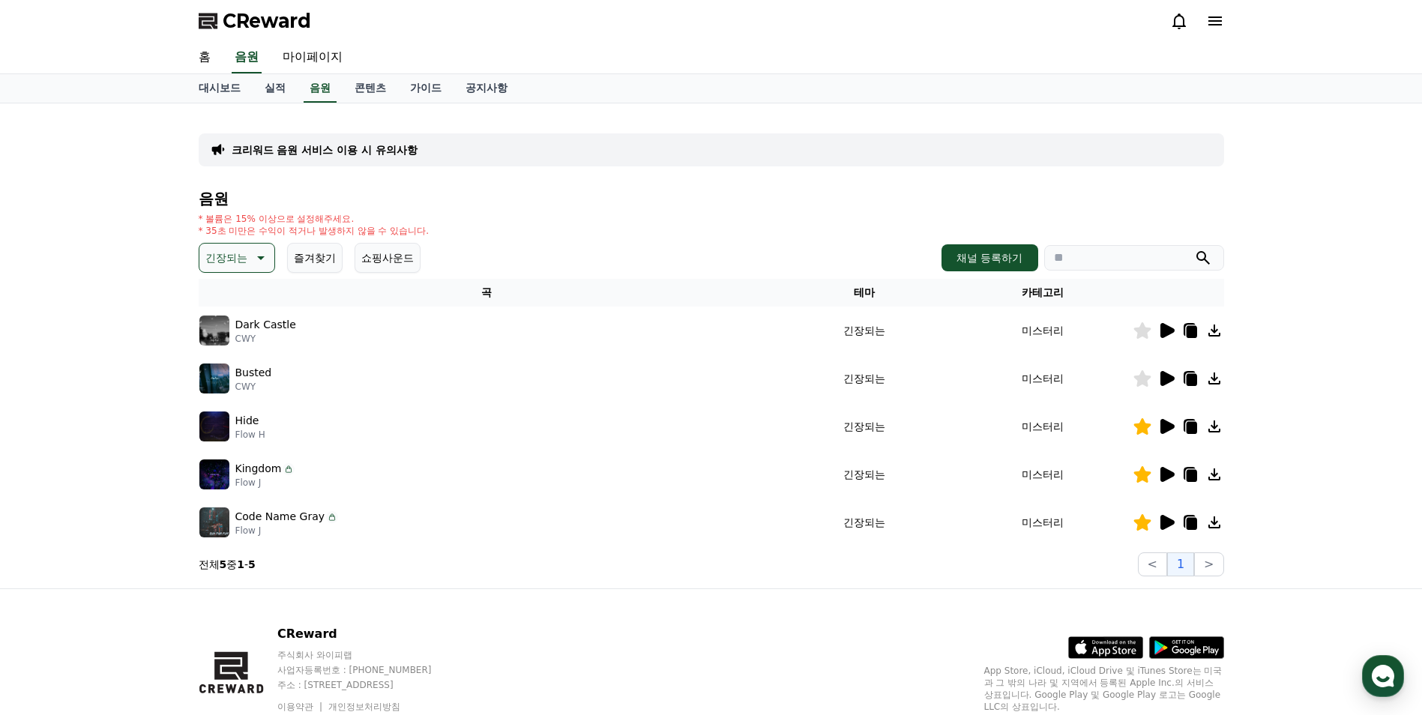
click at [1166, 385] on icon at bounding box center [1167, 379] width 18 height 18
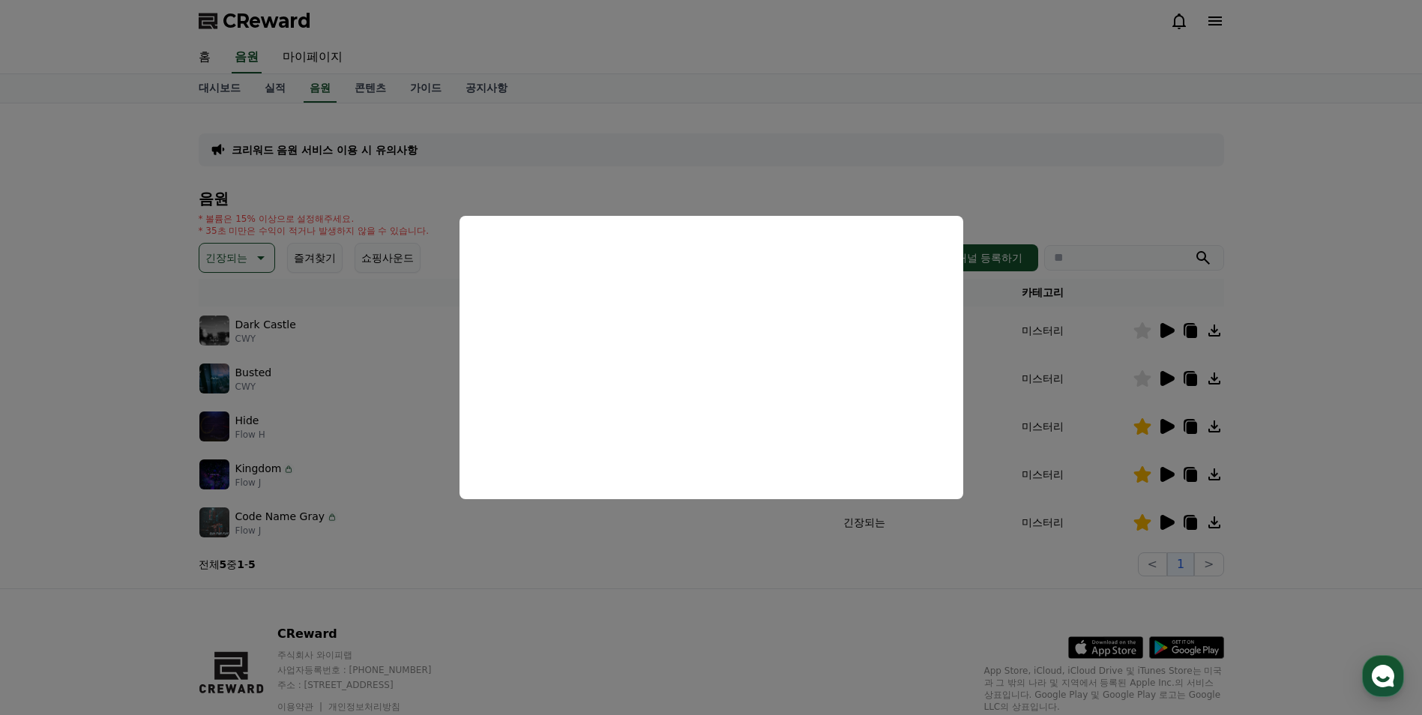
click at [719, 535] on button "close modal" at bounding box center [711, 357] width 1422 height 715
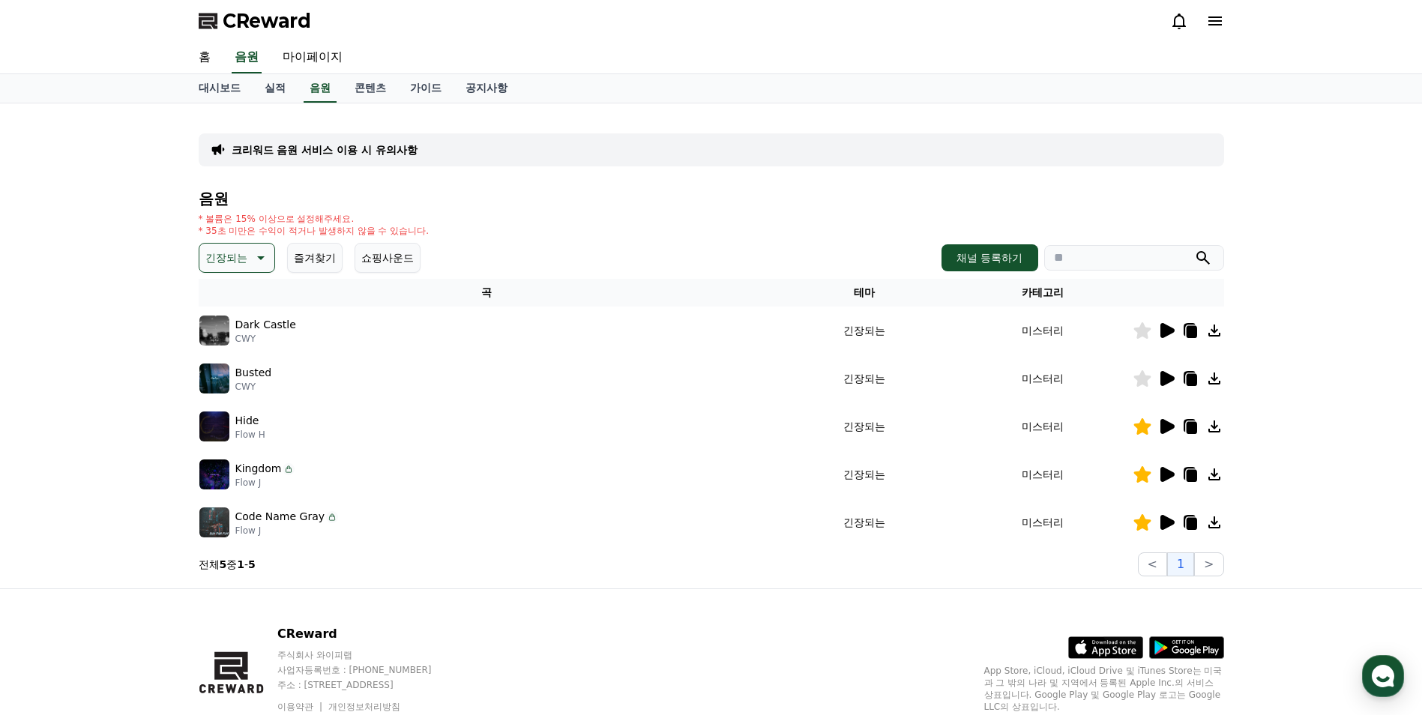
click at [1213, 381] on icon at bounding box center [1215, 379] width 18 height 18
